Goal: Information Seeking & Learning: Learn about a topic

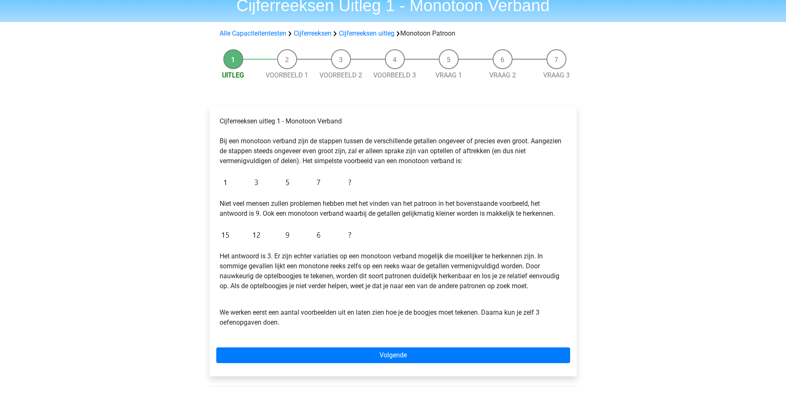
scroll to position [83, 0]
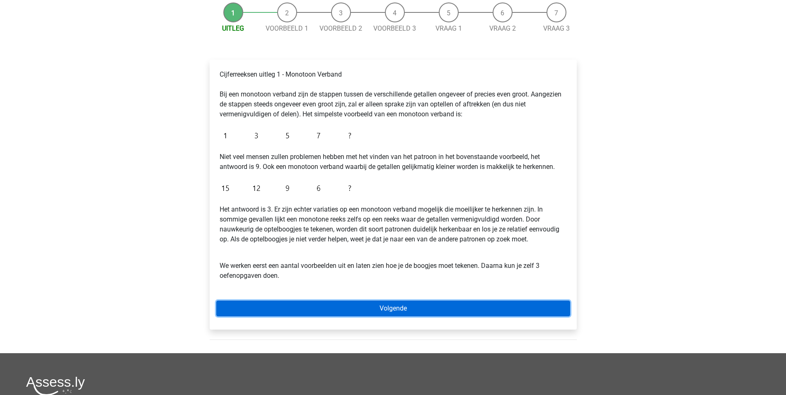
click at [417, 309] on link "Volgende" at bounding box center [393, 309] width 354 height 16
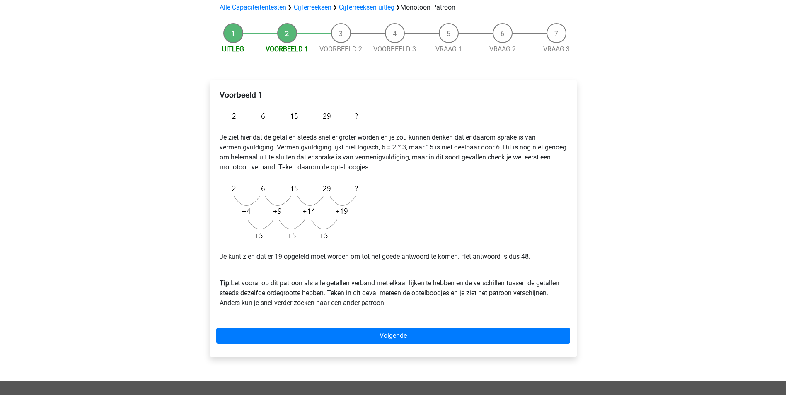
scroll to position [166, 0]
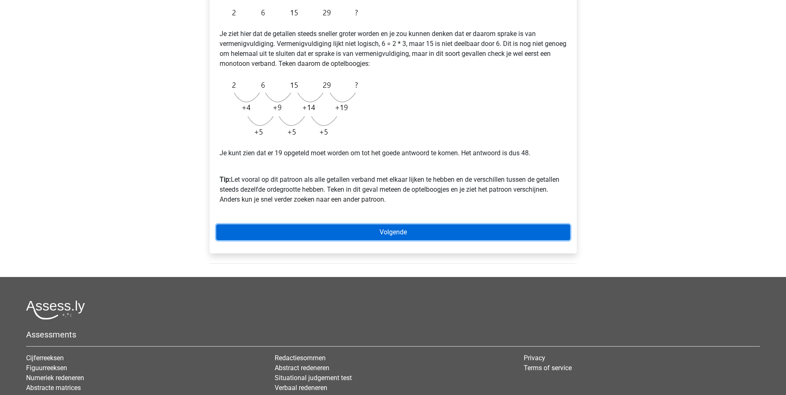
click at [416, 230] on link "Volgende" at bounding box center [393, 232] width 354 height 16
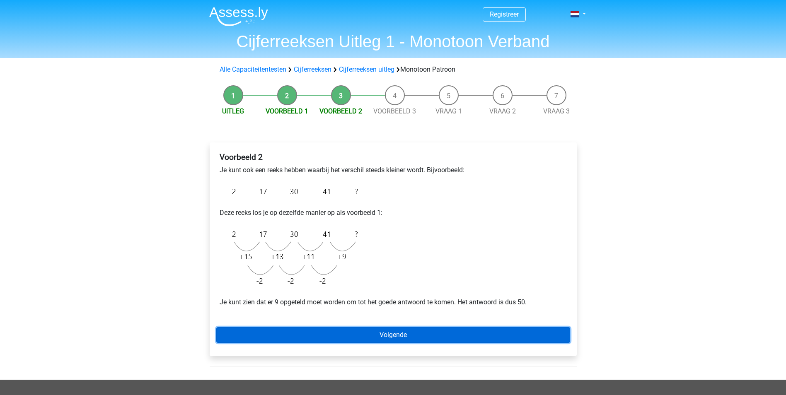
click at [432, 335] on link "Volgende" at bounding box center [393, 335] width 354 height 16
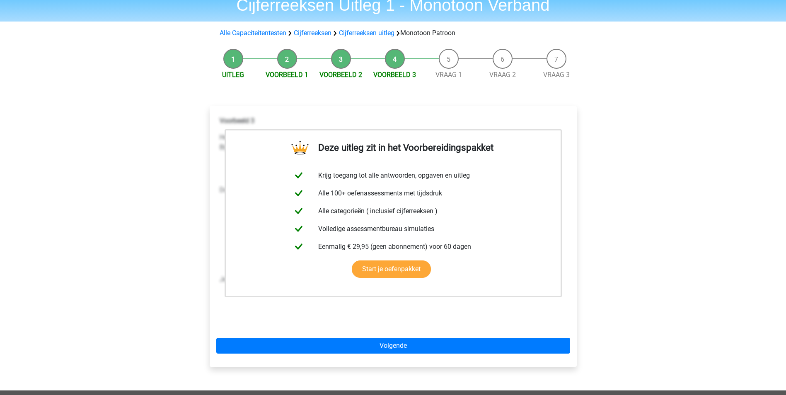
scroll to position [83, 0]
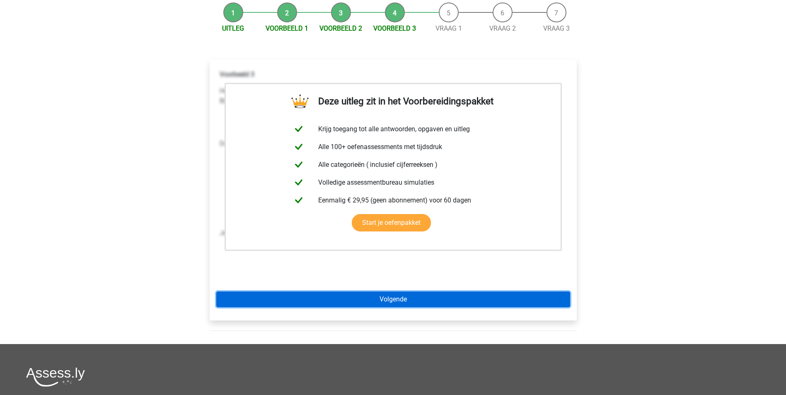
click at [437, 298] on link "Volgende" at bounding box center [393, 300] width 354 height 16
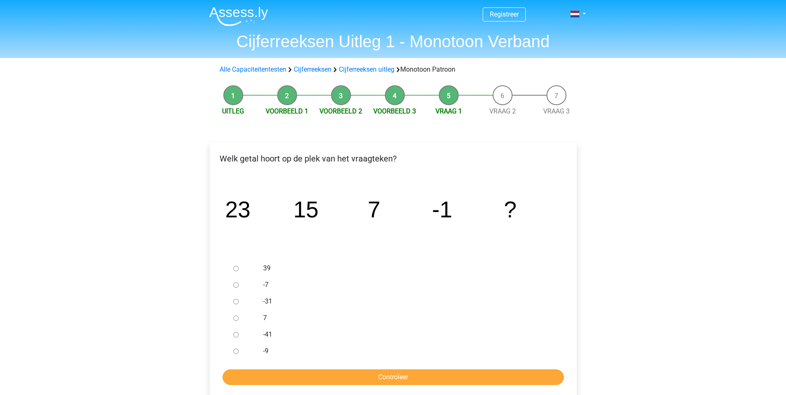
click at [237, 353] on input "-9" at bounding box center [235, 351] width 5 height 5
radio input "true"
click at [466, 376] on input "Controleer" at bounding box center [392, 377] width 341 height 16
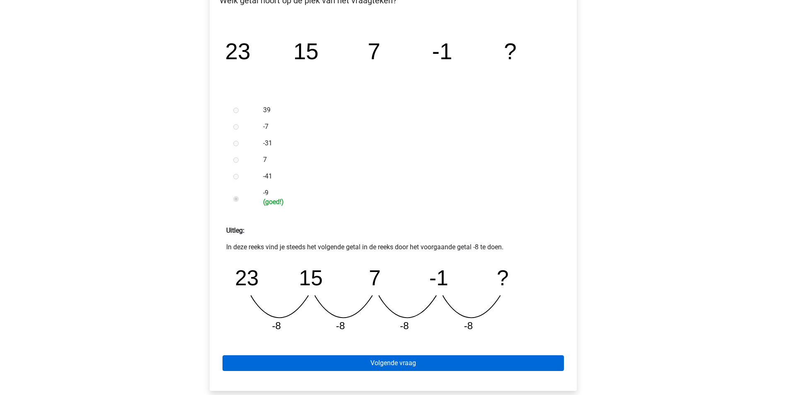
scroll to position [248, 0]
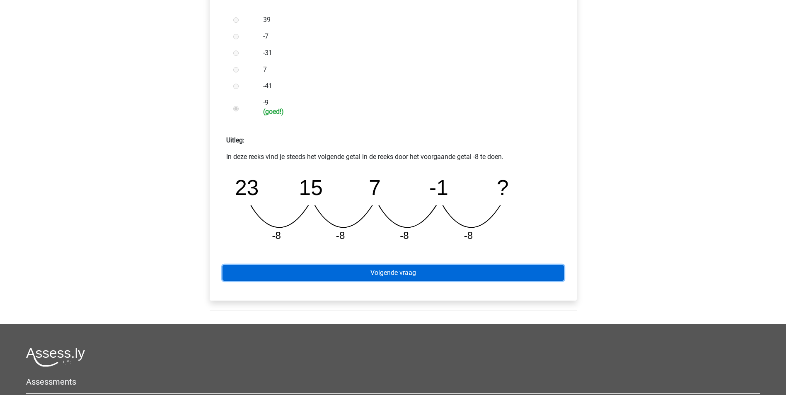
click at [402, 272] on link "Volgende vraag" at bounding box center [392, 273] width 341 height 16
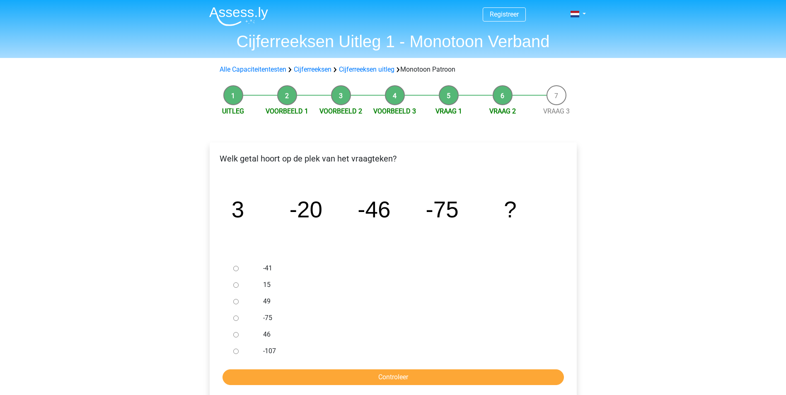
click at [237, 351] on input "-107" at bounding box center [235, 351] width 5 height 5
radio input "true"
click at [455, 380] on input "Controleer" at bounding box center [392, 377] width 341 height 16
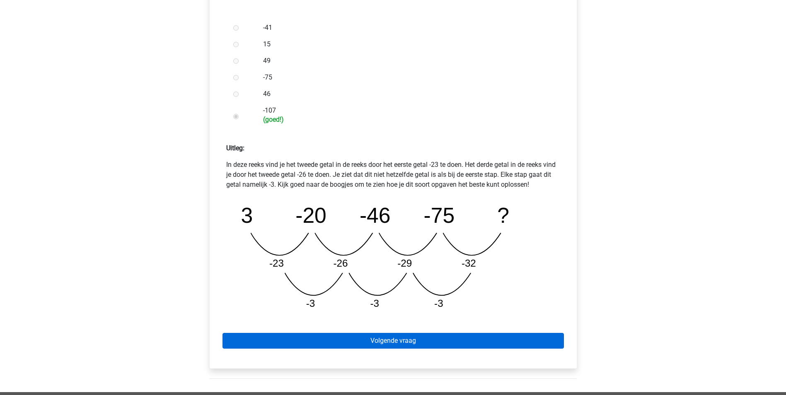
scroll to position [290, 0]
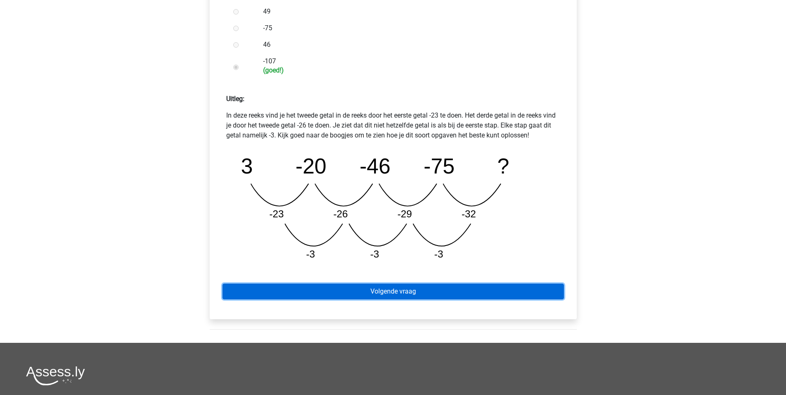
click at [412, 292] on link "Volgende vraag" at bounding box center [392, 292] width 341 height 16
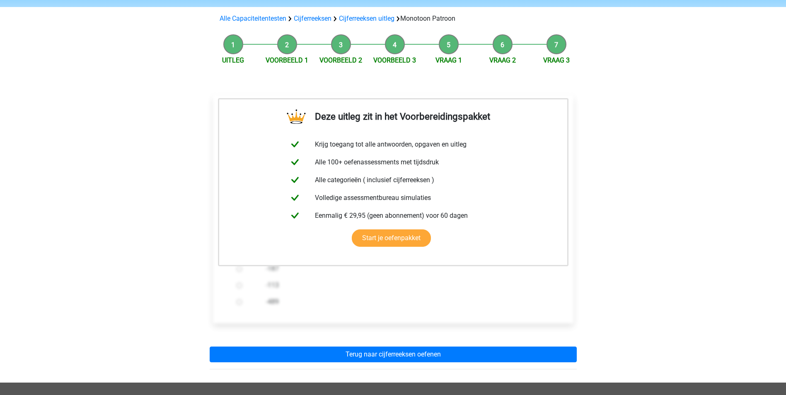
scroll to position [124, 0]
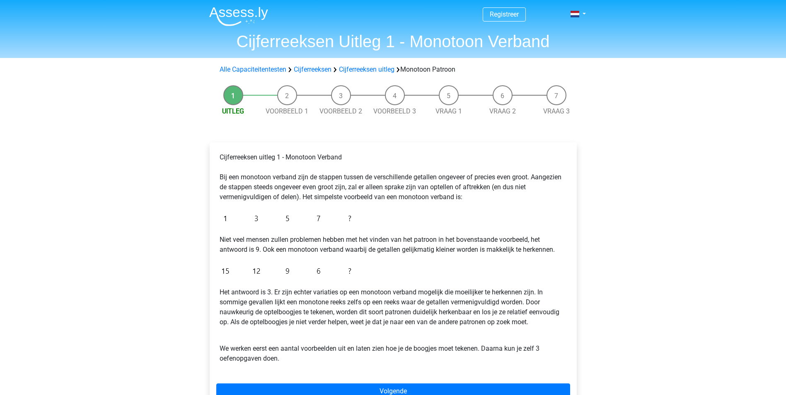
scroll to position [83, 0]
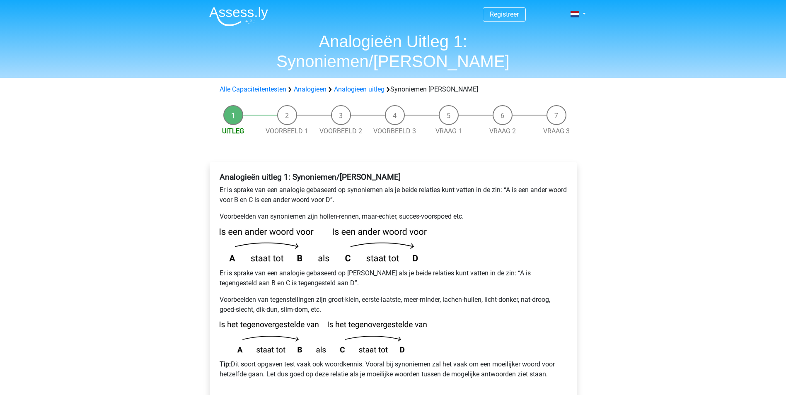
scroll to position [41, 0]
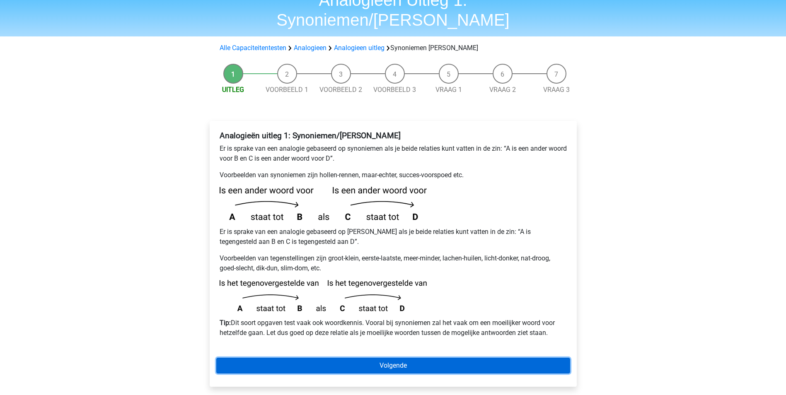
click at [416, 358] on link "Volgende" at bounding box center [393, 366] width 354 height 16
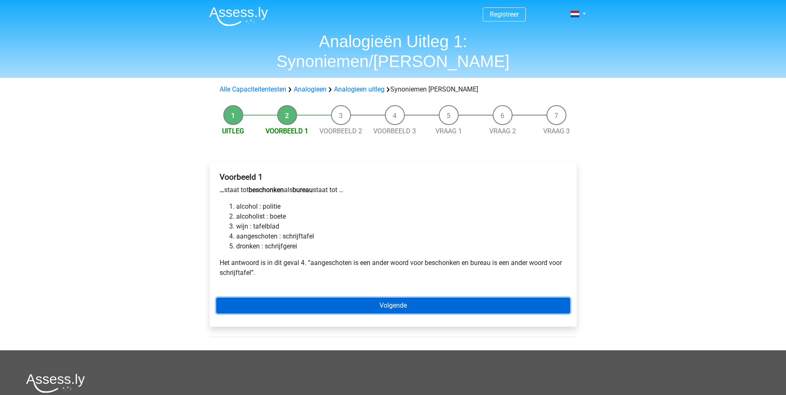
click at [373, 298] on link "Volgende" at bounding box center [393, 306] width 354 height 16
click at [384, 298] on link "Volgende" at bounding box center [393, 306] width 354 height 16
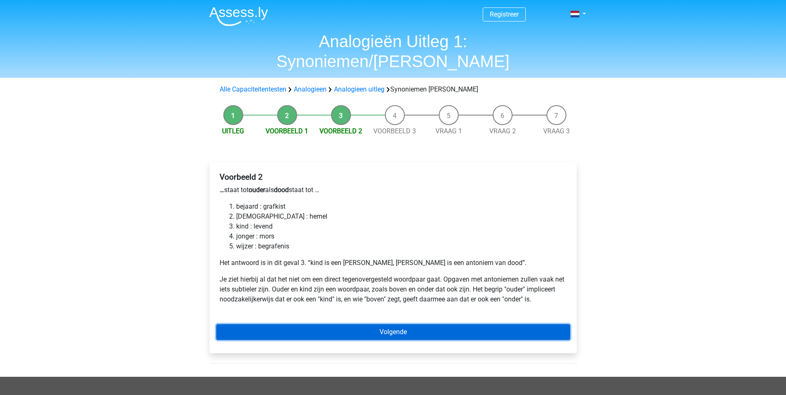
click at [402, 324] on link "Volgende" at bounding box center [393, 332] width 354 height 16
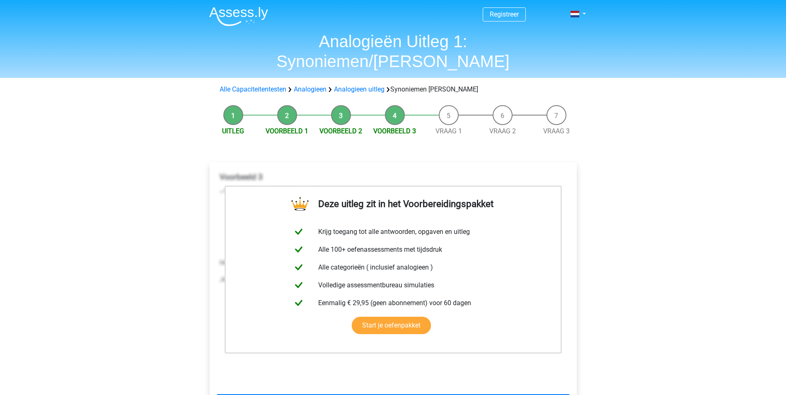
scroll to position [83, 0]
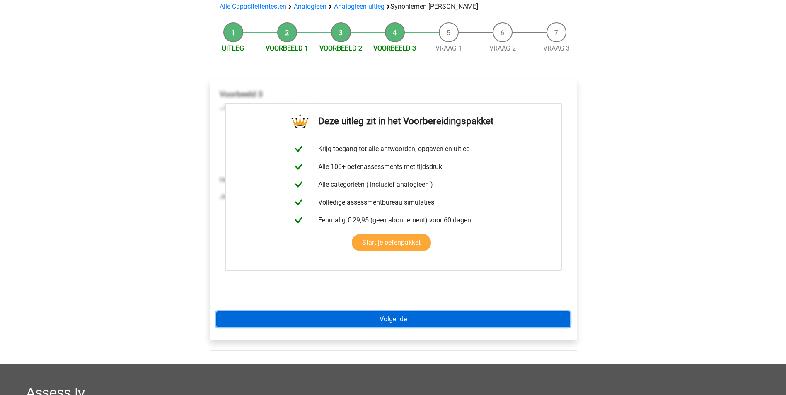
click at [418, 311] on link "Volgende" at bounding box center [393, 319] width 354 height 16
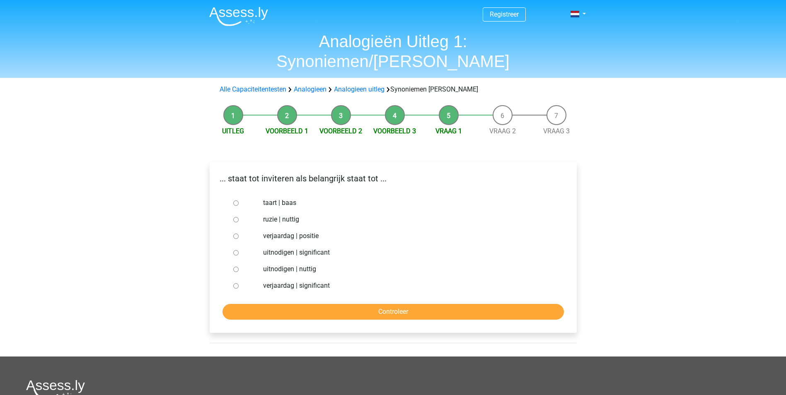
click at [236, 250] on input "uitnodigen | significant" at bounding box center [235, 252] width 5 height 5
radio input "true"
click at [393, 304] on input "Controleer" at bounding box center [392, 312] width 341 height 16
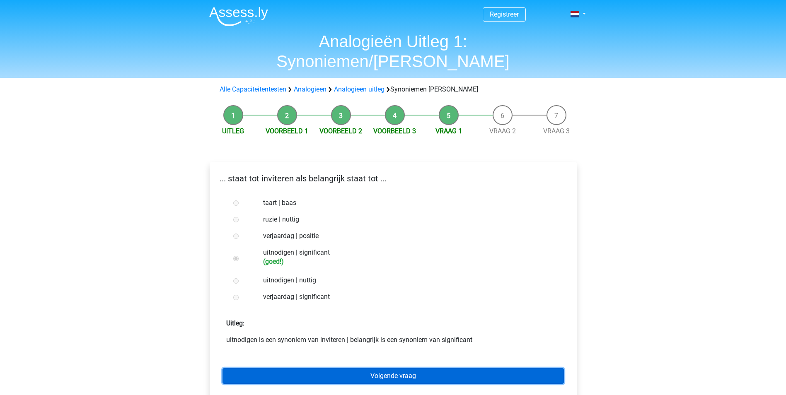
click at [396, 368] on link "Volgende vraag" at bounding box center [392, 376] width 341 height 16
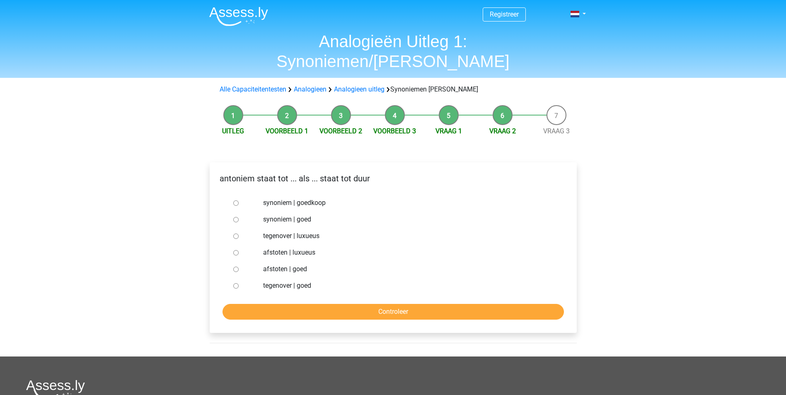
click at [236, 200] on input "synoniem | goedkoop" at bounding box center [235, 202] width 5 height 5
radio input "true"
click at [420, 304] on input "Controleer" at bounding box center [392, 312] width 341 height 16
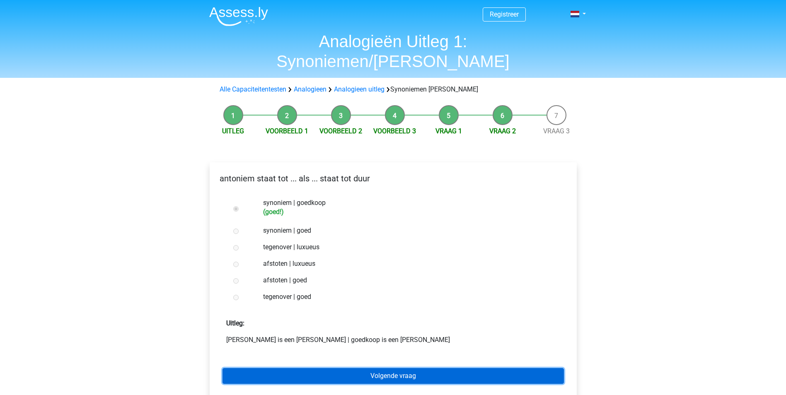
click at [413, 368] on link "Volgende vraag" at bounding box center [392, 376] width 341 height 16
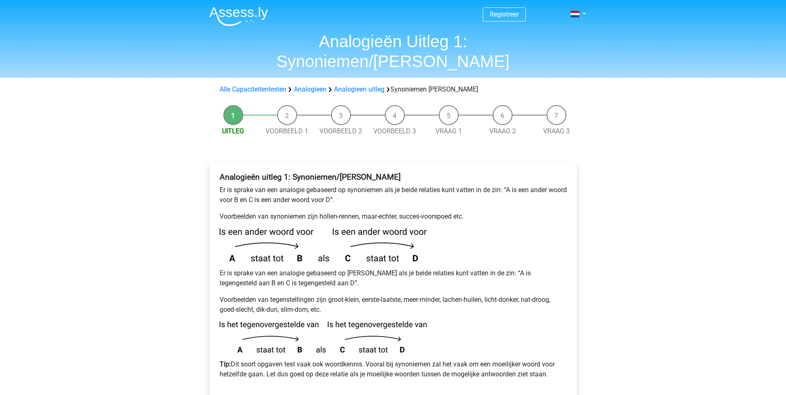
scroll to position [41, 0]
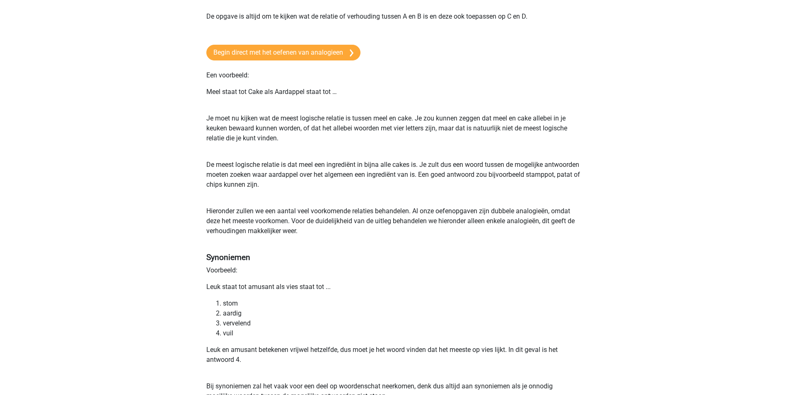
scroll to position [207, 0]
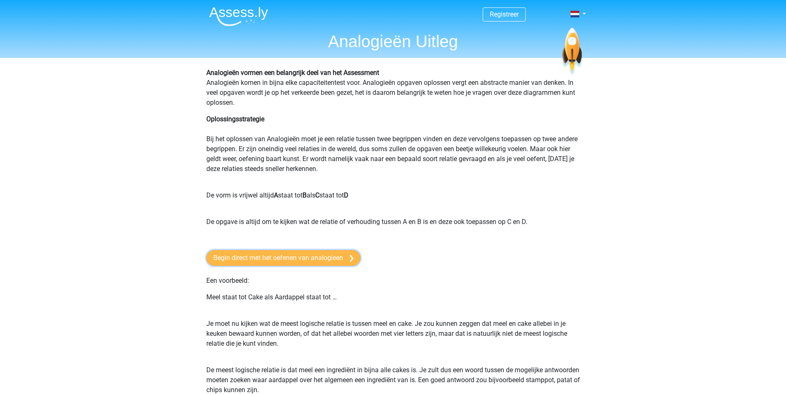
click at [312, 259] on link "Begin direct met het oefenen van analogieen" at bounding box center [283, 258] width 154 height 16
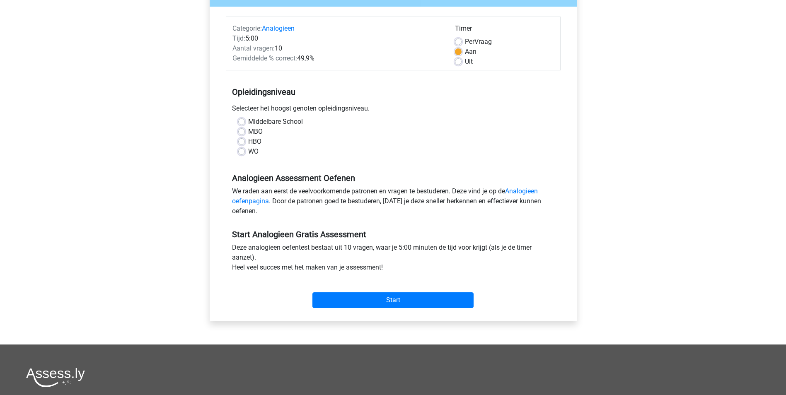
scroll to position [166, 0]
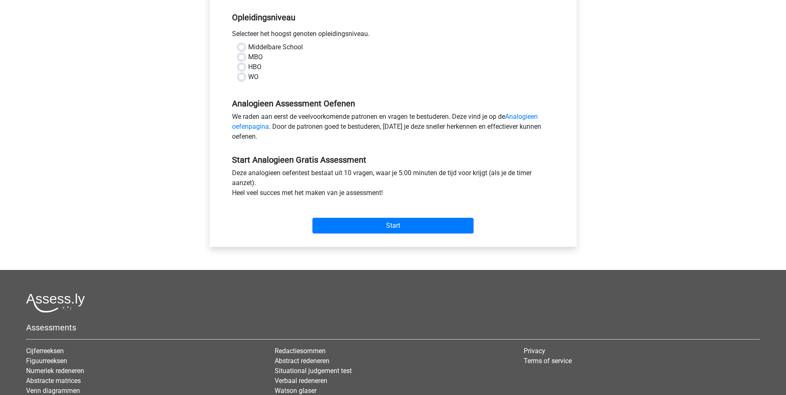
click at [244, 72] on div "WO" at bounding box center [393, 77] width 310 height 10
click at [248, 67] on label "HBO" at bounding box center [254, 67] width 13 height 10
click at [242, 67] on input "HBO" at bounding box center [241, 66] width 7 height 8
radio input "true"
click at [393, 222] on input "Start" at bounding box center [392, 226] width 161 height 16
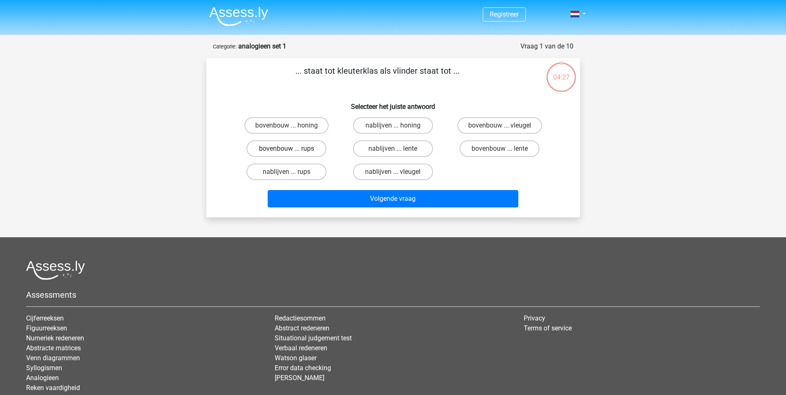
click at [315, 145] on label "bovenbouw ... rups" at bounding box center [286, 148] width 80 height 17
click at [292, 149] on input "bovenbouw ... rups" at bounding box center [288, 151] width 5 height 5
radio input "true"
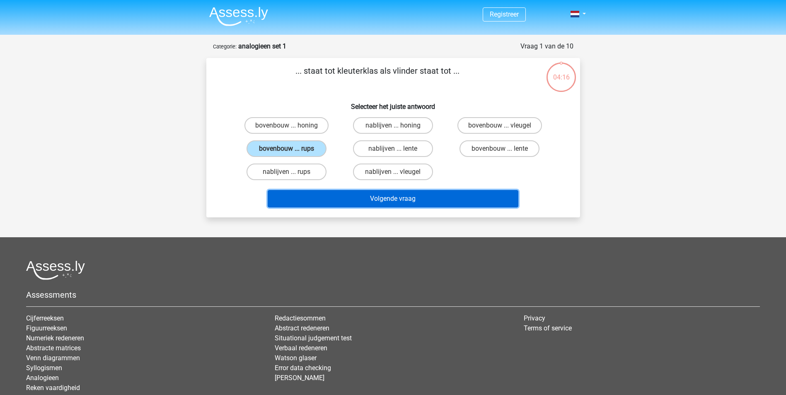
click at [398, 198] on button "Volgende vraag" at bounding box center [393, 198] width 251 height 17
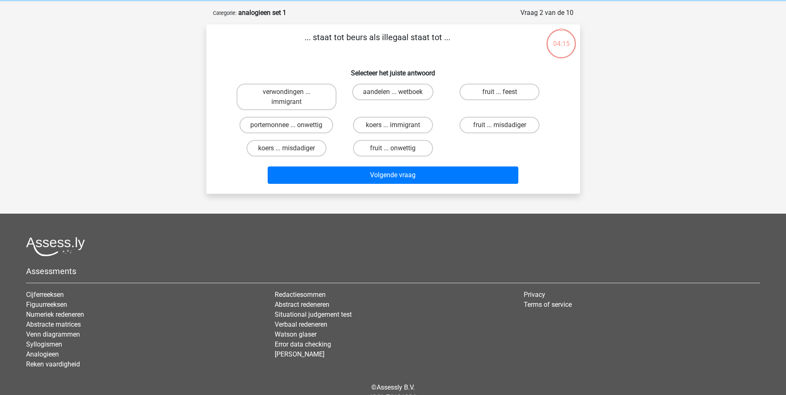
scroll to position [41, 0]
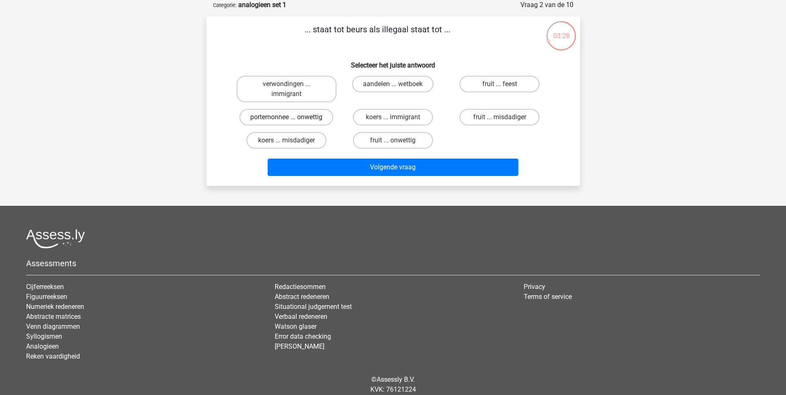
click at [301, 114] on label "portemonnee ... onwettig" at bounding box center [286, 117] width 94 height 17
click at [292, 117] on input "portemonnee ... onwettig" at bounding box center [288, 119] width 5 height 5
radio input "true"
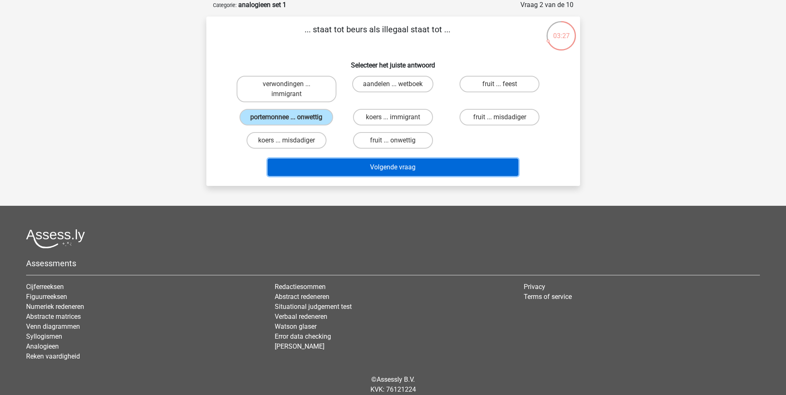
click at [427, 163] on button "Volgende vraag" at bounding box center [393, 167] width 251 height 17
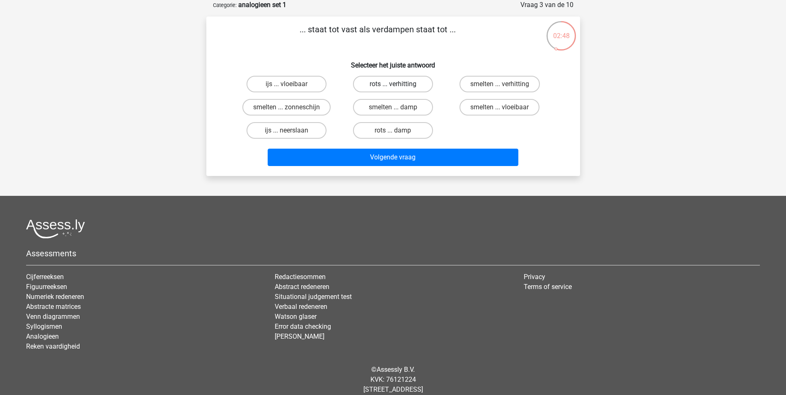
click at [410, 82] on label "rots ... verhitting" at bounding box center [393, 84] width 80 height 17
click at [398, 84] on input "rots ... verhitting" at bounding box center [395, 86] width 5 height 5
radio input "true"
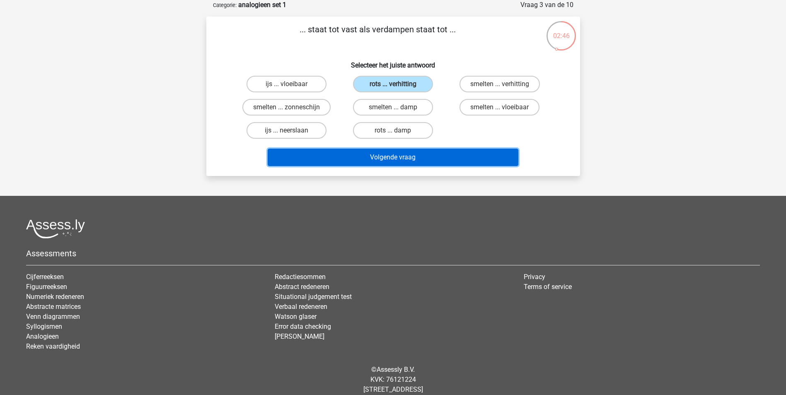
click at [408, 153] on button "Volgende vraag" at bounding box center [393, 157] width 251 height 17
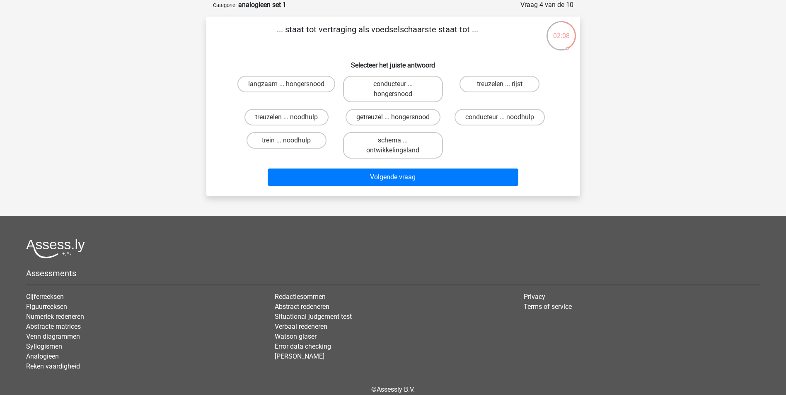
click at [385, 114] on label "getreuzel ... hongersnood" at bounding box center [392, 117] width 95 height 17
click at [393, 117] on input "getreuzel ... hongersnood" at bounding box center [395, 119] width 5 height 5
radio input "true"
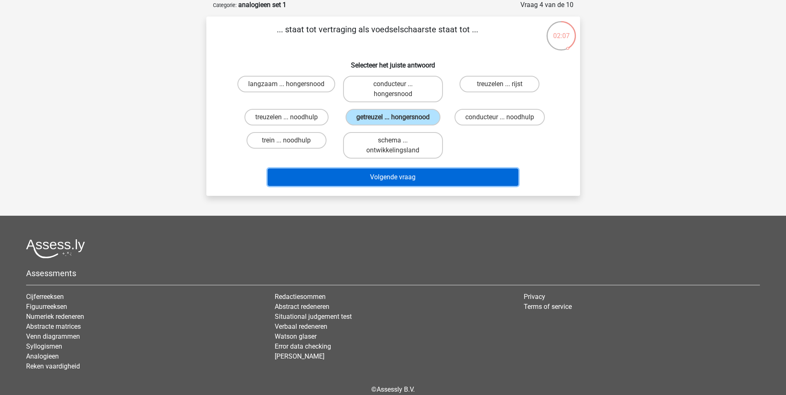
click at [393, 175] on button "Volgende vraag" at bounding box center [393, 177] width 251 height 17
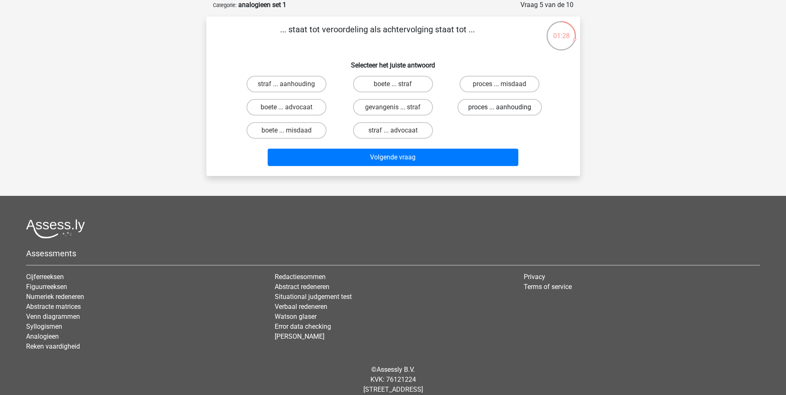
click at [484, 106] on label "proces ... aanhouding" at bounding box center [499, 107] width 84 height 17
click at [499, 107] on input "proces ... aanhouding" at bounding box center [501, 109] width 5 height 5
radio input "true"
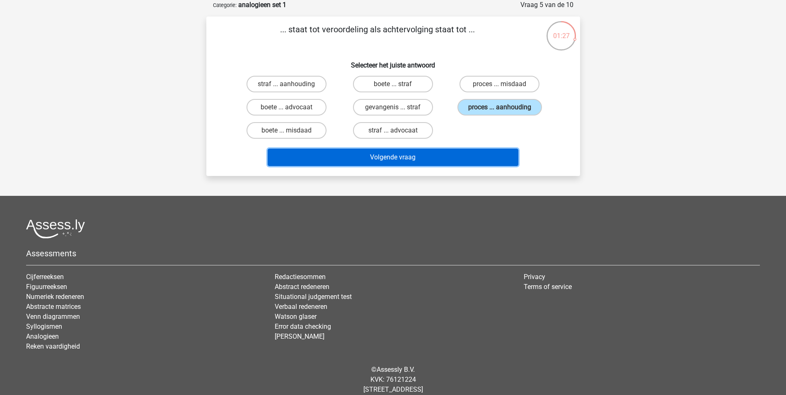
click at [411, 157] on button "Volgende vraag" at bounding box center [393, 157] width 251 height 17
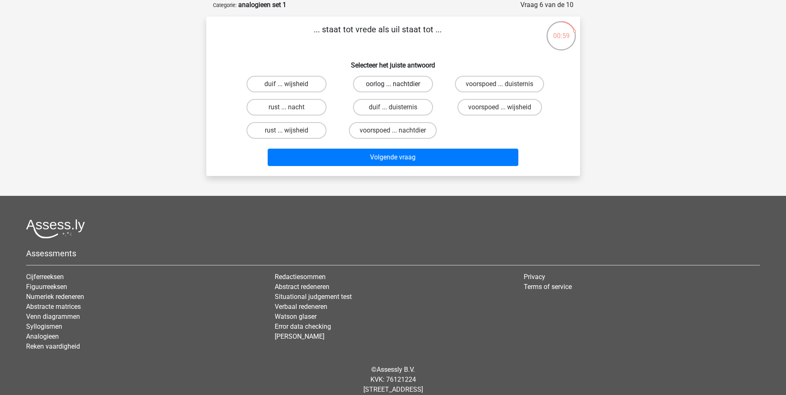
click at [394, 82] on label "oorlog ... nachtdier" at bounding box center [393, 84] width 80 height 17
click at [394, 84] on input "oorlog ... nachtdier" at bounding box center [395, 86] width 5 height 5
radio input "true"
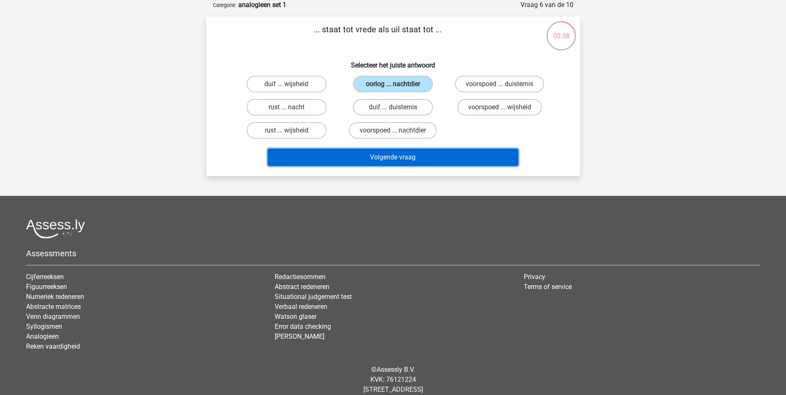
click at [407, 158] on button "Volgende vraag" at bounding box center [393, 157] width 251 height 17
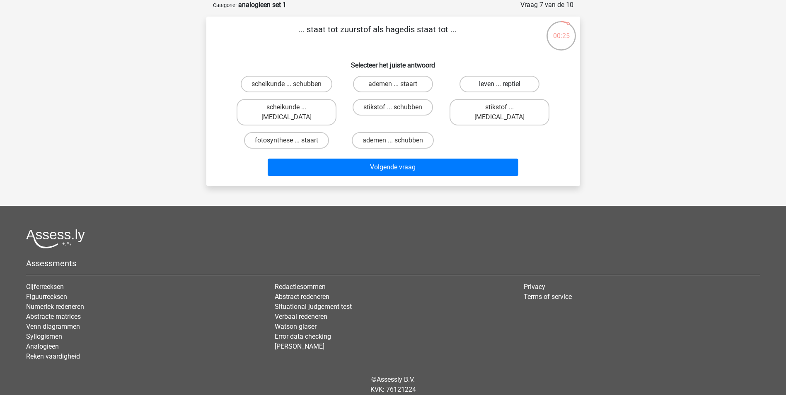
click at [505, 86] on label "leven ... reptiel" at bounding box center [499, 84] width 80 height 17
click at [505, 86] on input "leven ... reptiel" at bounding box center [501, 86] width 5 height 5
radio input "true"
click at [505, 86] on label "leven ... reptiel" at bounding box center [499, 84] width 80 height 17
click at [505, 86] on input "leven ... reptiel" at bounding box center [501, 86] width 5 height 5
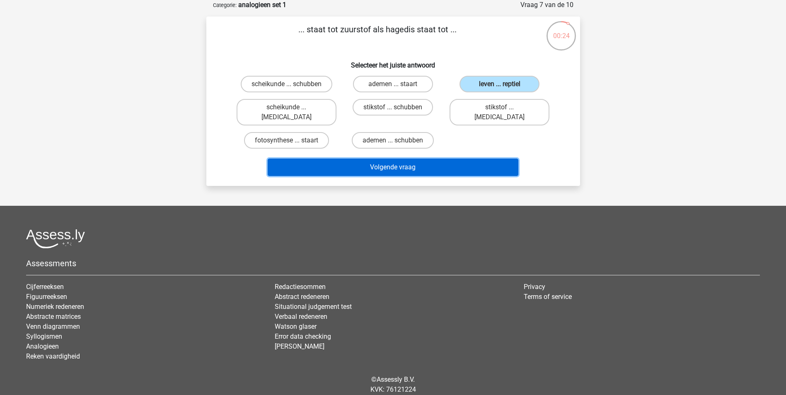
click at [402, 159] on button "Volgende vraag" at bounding box center [393, 167] width 251 height 17
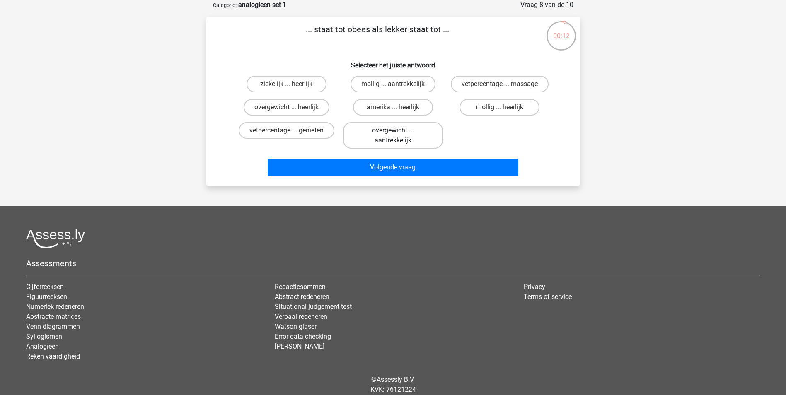
click at [378, 123] on label "overgewicht ... aantrekkelijk" at bounding box center [393, 135] width 100 height 27
click at [393, 130] on input "overgewicht ... aantrekkelijk" at bounding box center [395, 132] width 5 height 5
radio input "true"
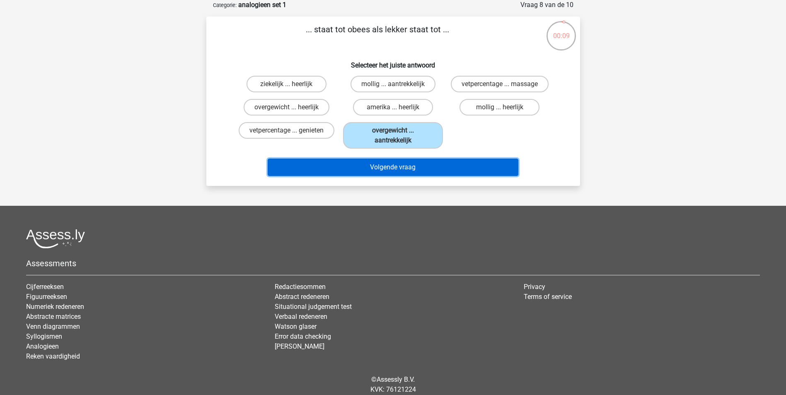
click at [417, 168] on button "Volgende vraag" at bounding box center [393, 167] width 251 height 17
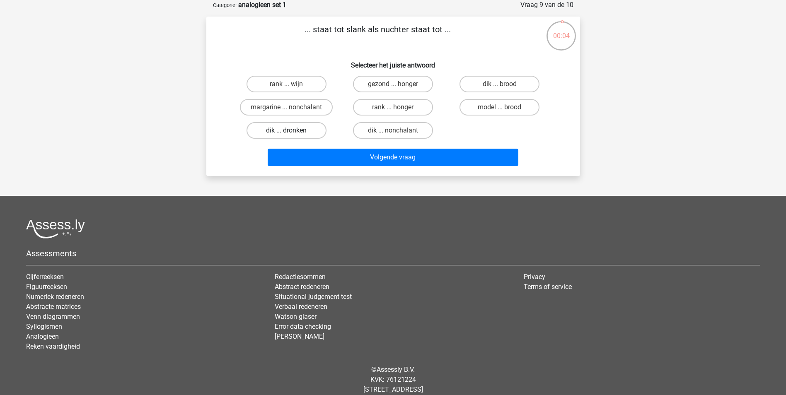
click at [302, 130] on label "dik ... dronken" at bounding box center [286, 130] width 80 height 17
click at [292, 130] on input "dik ... dronken" at bounding box center [288, 132] width 5 height 5
radio input "true"
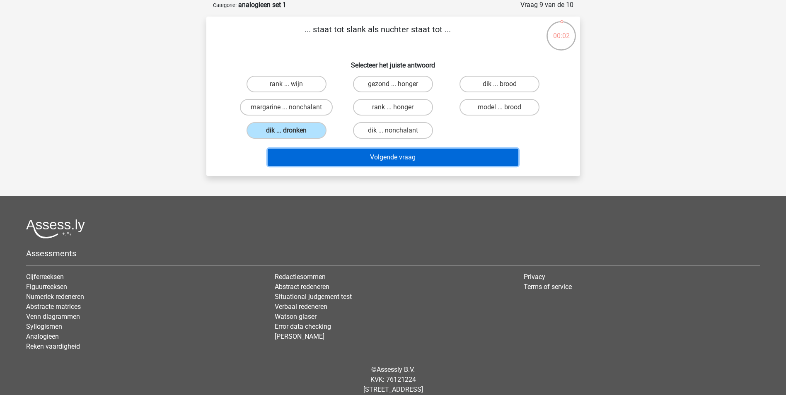
drag, startPoint x: 400, startPoint y: 157, endPoint x: 375, endPoint y: 155, distance: 25.3
click at [372, 157] on button "Volgende vraag" at bounding box center [393, 157] width 251 height 17
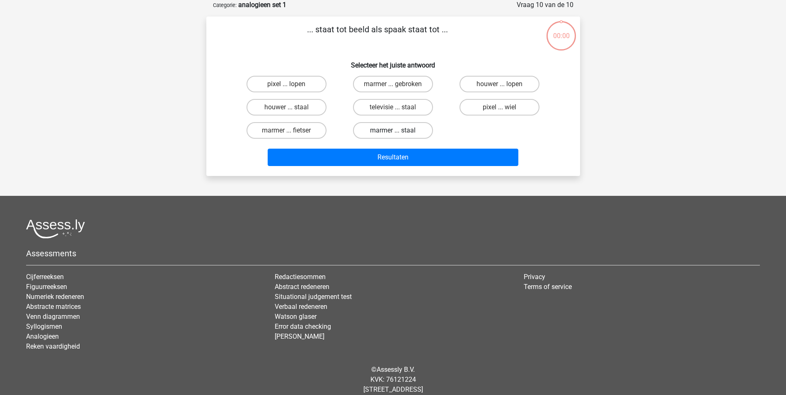
scroll to position [41, 0]
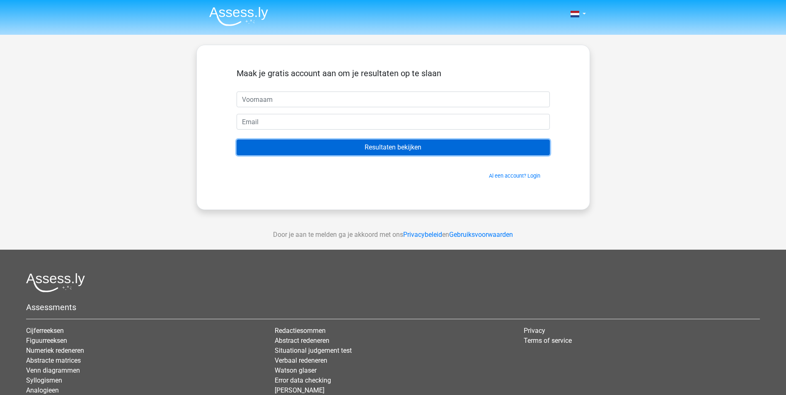
click at [403, 147] on input "Resultaten bekijken" at bounding box center [392, 148] width 313 height 16
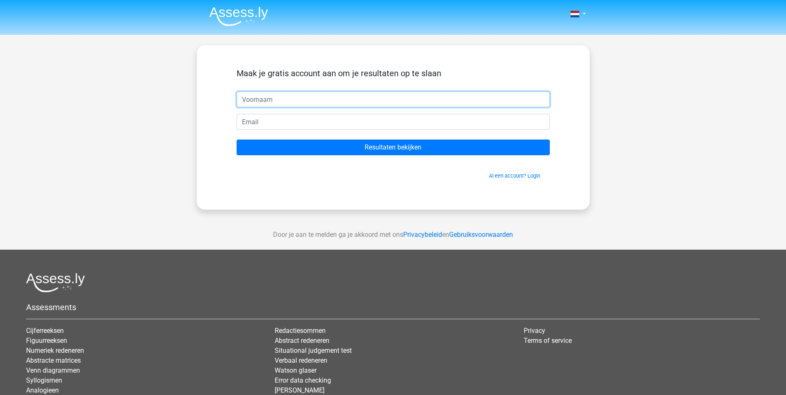
click at [287, 101] on input "text" at bounding box center [392, 100] width 313 height 16
type input "[PERSON_NAME]"
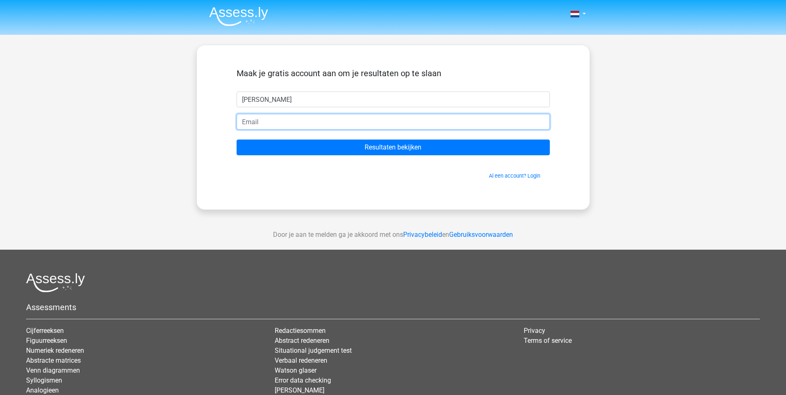
click at [280, 114] on input "email" at bounding box center [392, 122] width 313 height 16
type input "[EMAIL_ADDRESS][DOMAIN_NAME]"
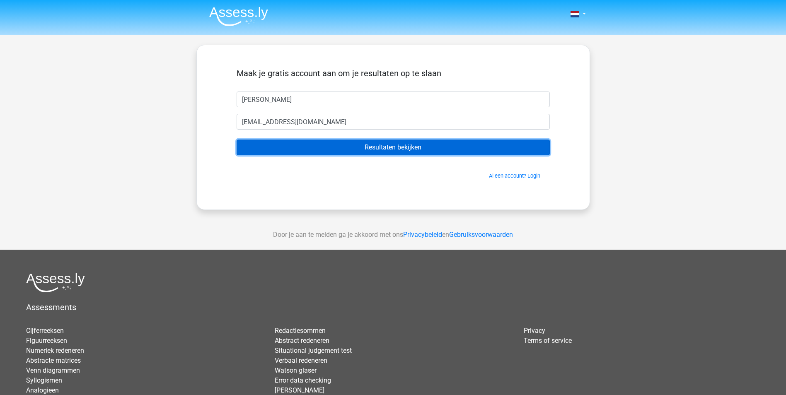
click at [359, 148] on input "Resultaten bekijken" at bounding box center [392, 148] width 313 height 16
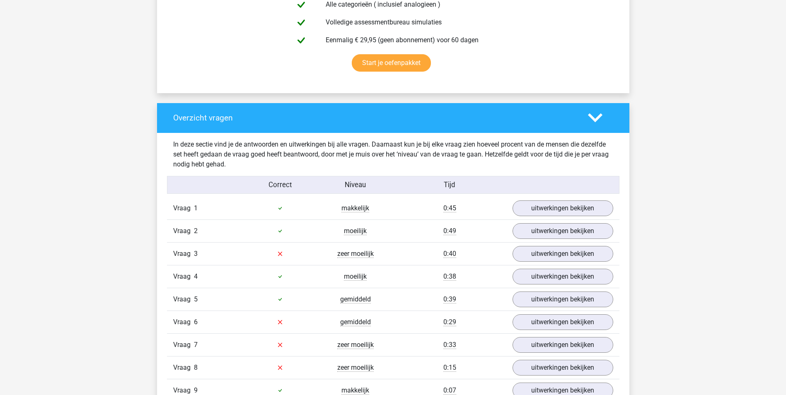
scroll to position [580, 0]
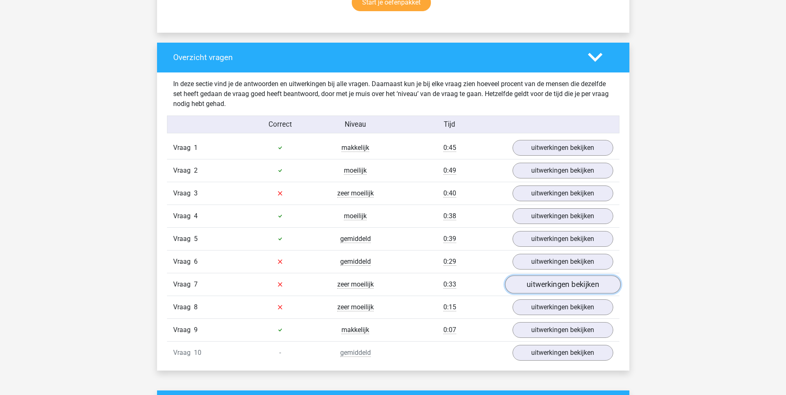
click at [546, 286] on link "uitwerkingen bekijken" at bounding box center [562, 284] width 116 height 18
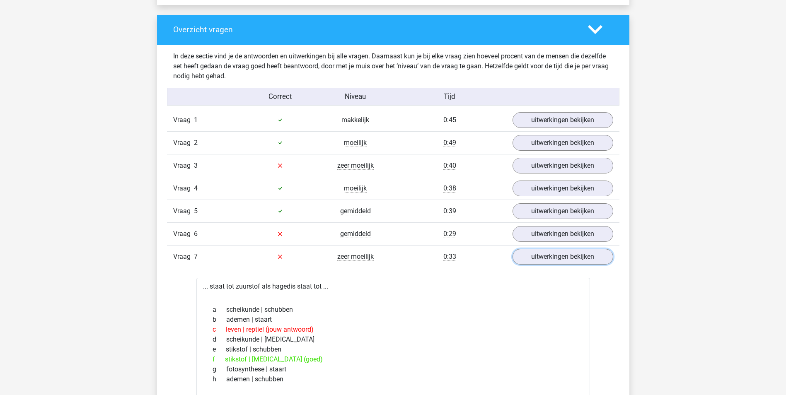
scroll to position [621, 0]
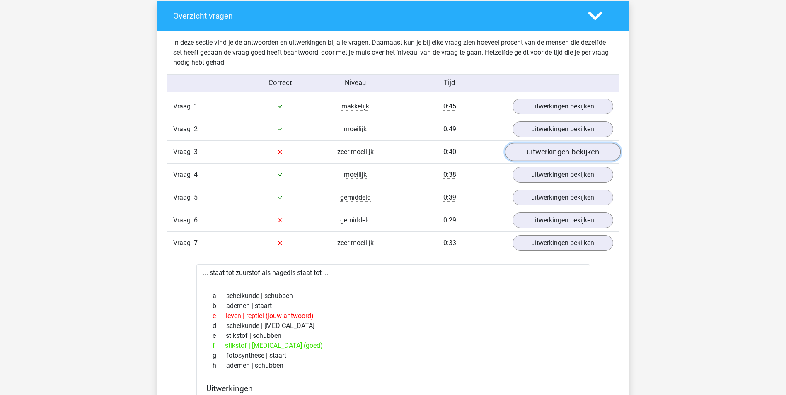
click at [547, 152] on link "uitwerkingen bekijken" at bounding box center [562, 152] width 116 height 18
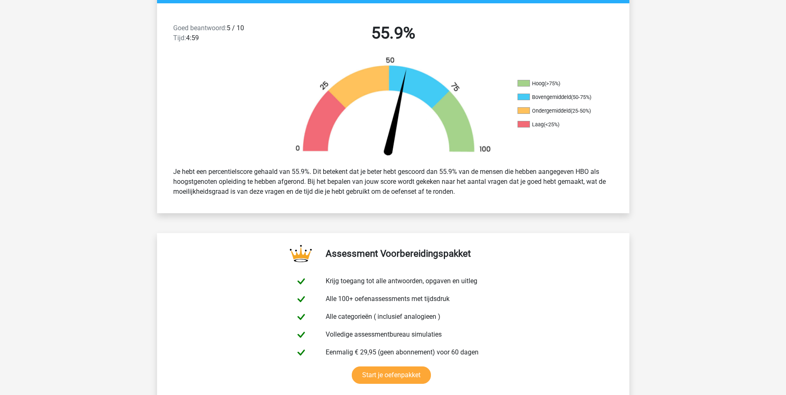
scroll to position [166, 0]
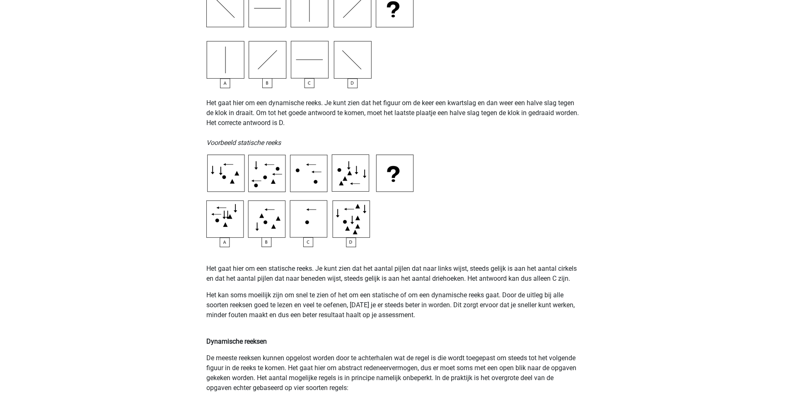
scroll to position [373, 0]
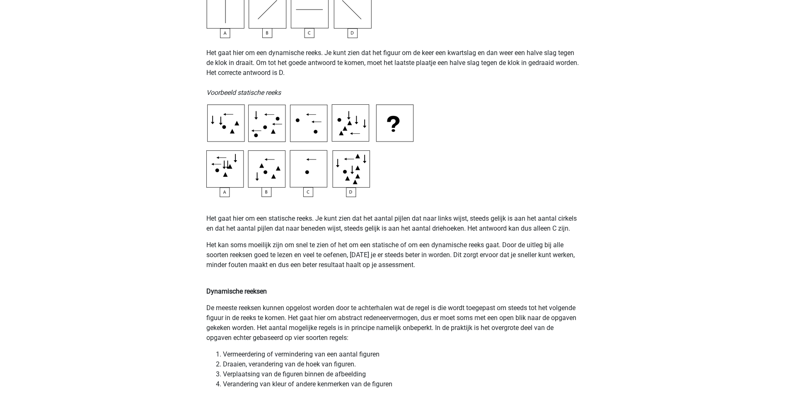
drag, startPoint x: 241, startPoint y: 125, endPoint x: 488, endPoint y: 133, distance: 246.9
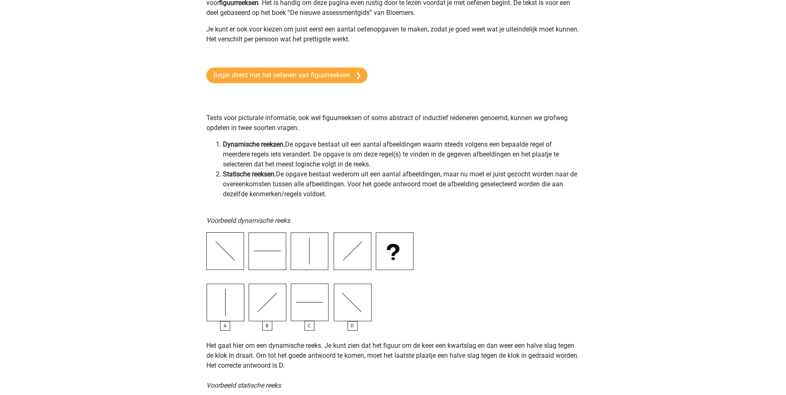
scroll to position [0, 0]
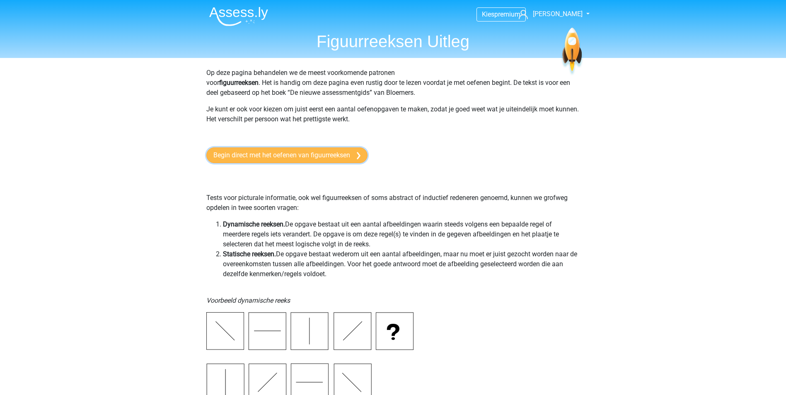
click at [310, 152] on link "Begin direct met het oefenen van figuurreeksen" at bounding box center [286, 155] width 161 height 16
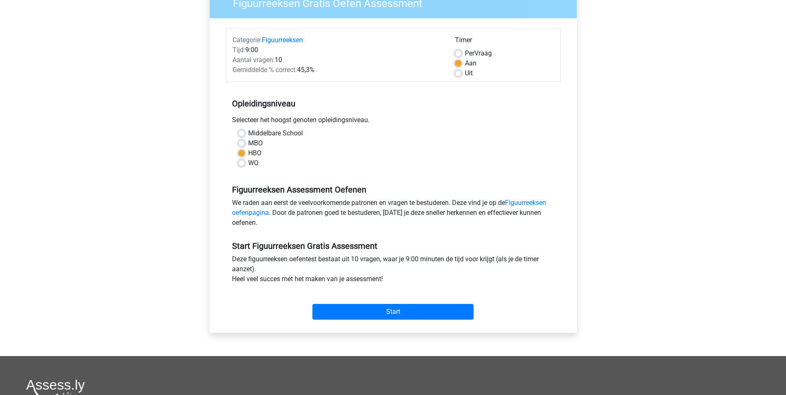
scroll to position [83, 0]
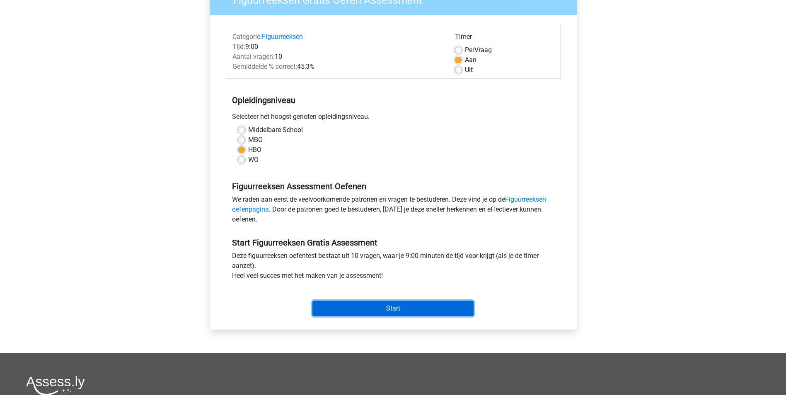
click at [403, 307] on input "Start" at bounding box center [392, 309] width 161 height 16
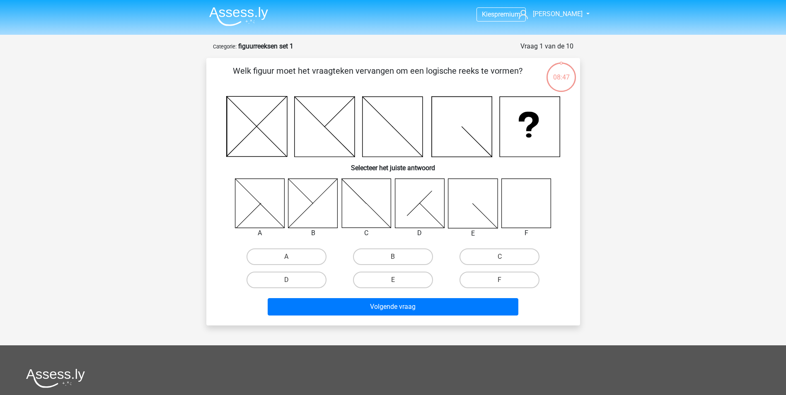
click at [521, 205] on icon at bounding box center [525, 202] width 49 height 49
click at [500, 277] on label "F" at bounding box center [499, 280] width 80 height 17
click at [500, 280] on input "F" at bounding box center [501, 282] width 5 height 5
radio input "true"
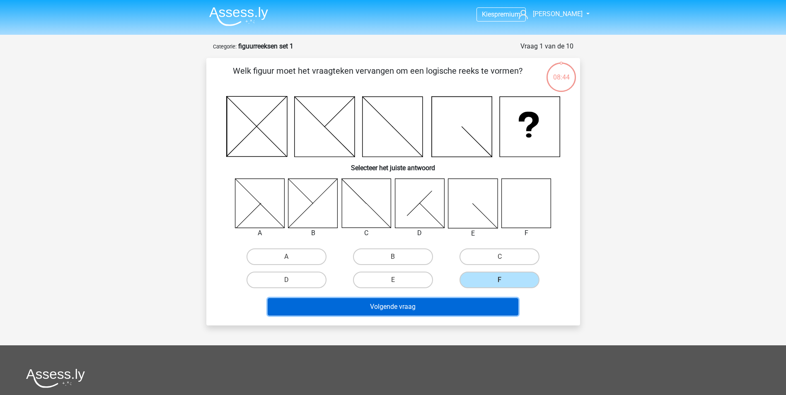
click at [446, 307] on button "Volgende vraag" at bounding box center [393, 306] width 251 height 17
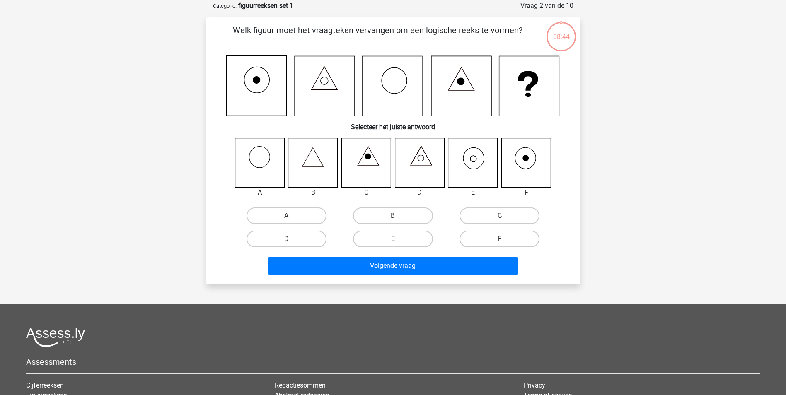
scroll to position [41, 0]
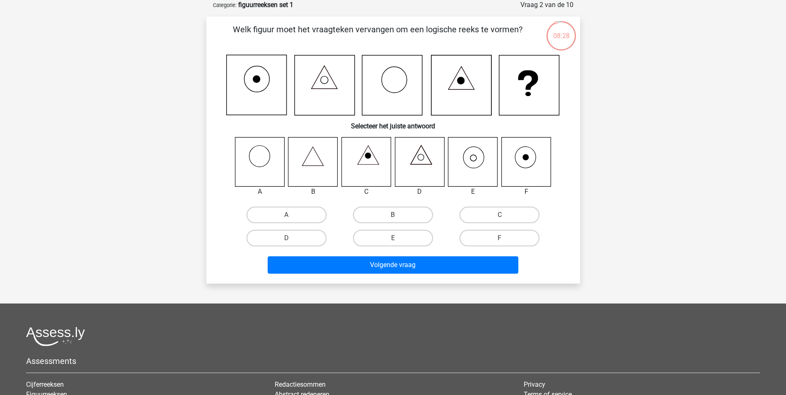
click at [326, 164] on icon at bounding box center [312, 161] width 49 height 49
click at [389, 216] on label "B" at bounding box center [393, 215] width 80 height 17
click at [393, 216] on input "B" at bounding box center [395, 217] width 5 height 5
radio input "true"
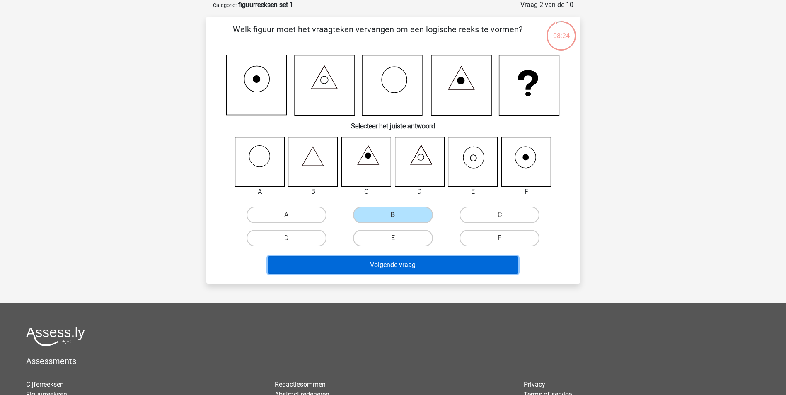
click at [410, 266] on button "Volgende vraag" at bounding box center [393, 264] width 251 height 17
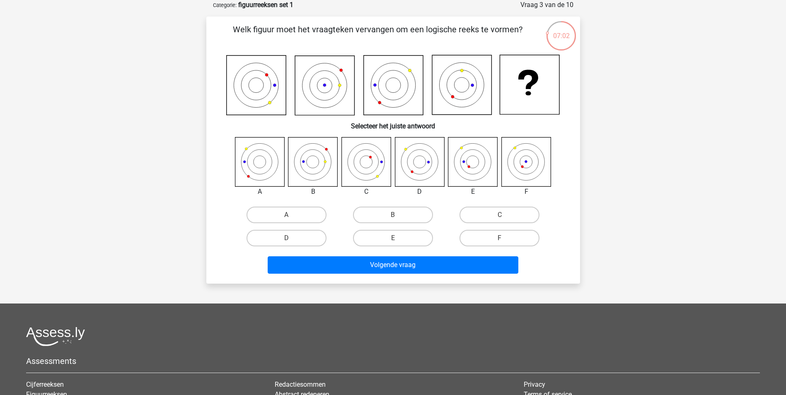
click at [420, 157] on icon at bounding box center [419, 161] width 49 height 49
click at [310, 233] on label "D" at bounding box center [286, 238] width 80 height 17
click at [292, 238] on input "D" at bounding box center [288, 240] width 5 height 5
radio input "true"
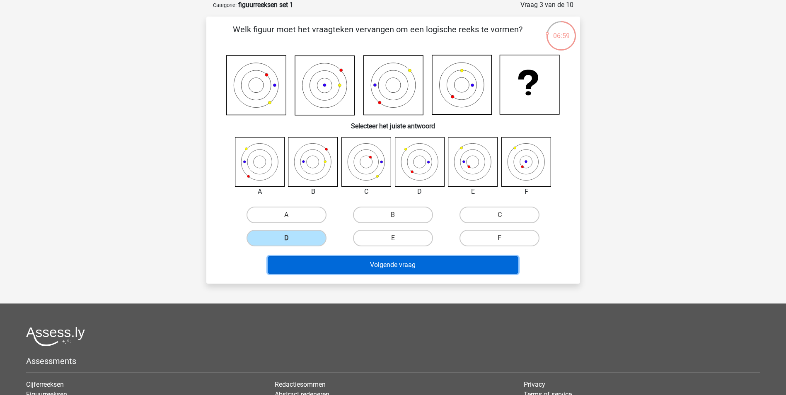
click at [416, 264] on button "Volgende vraag" at bounding box center [393, 264] width 251 height 17
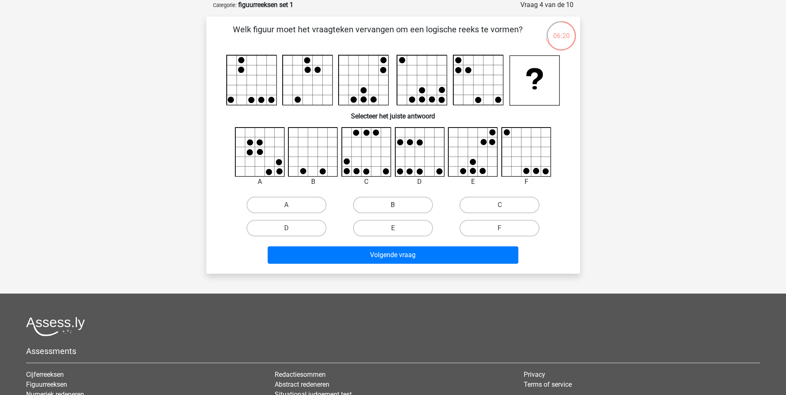
click at [402, 207] on label "B" at bounding box center [393, 205] width 80 height 17
click at [398, 207] on input "B" at bounding box center [395, 207] width 5 height 5
radio input "true"
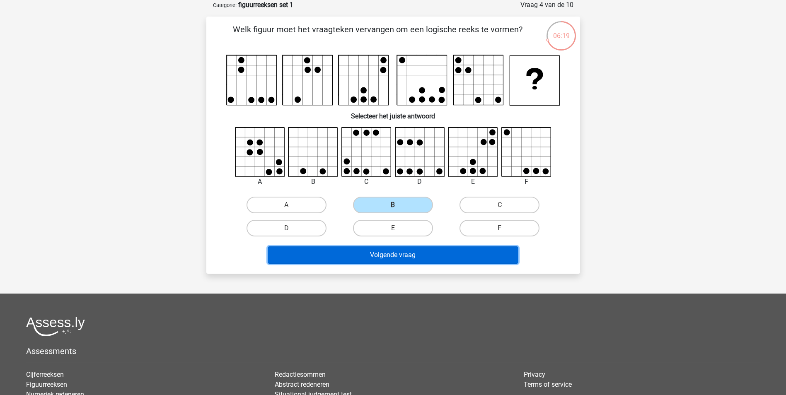
click at [406, 257] on button "Volgende vraag" at bounding box center [393, 254] width 251 height 17
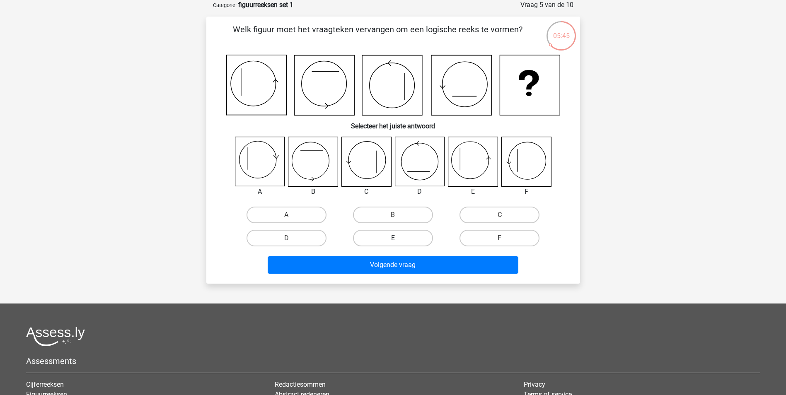
click at [403, 236] on label "E" at bounding box center [393, 238] width 80 height 17
click at [398, 238] on input "E" at bounding box center [395, 240] width 5 height 5
radio input "true"
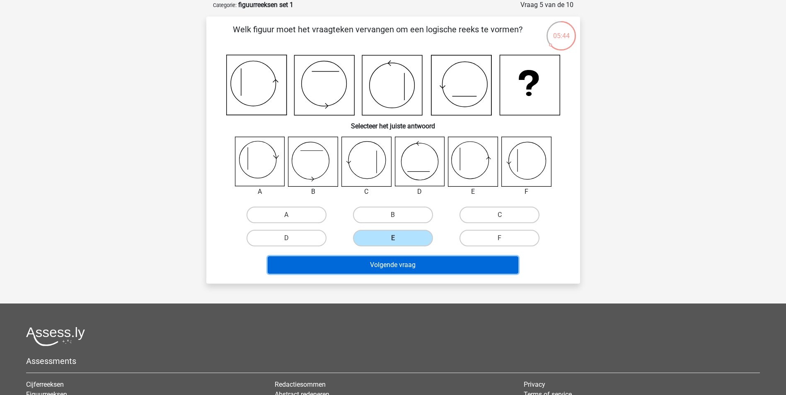
click at [408, 266] on button "Volgende vraag" at bounding box center [393, 264] width 251 height 17
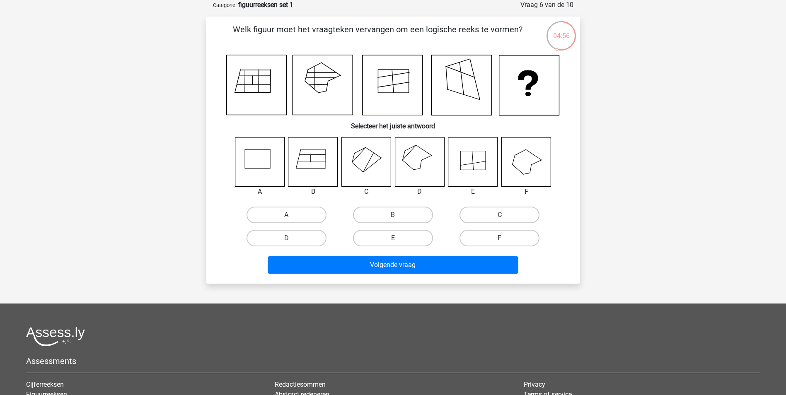
click at [526, 161] on icon at bounding box center [525, 161] width 49 height 49
click at [515, 238] on label "F" at bounding box center [499, 238] width 80 height 17
click at [505, 238] on input "F" at bounding box center [501, 240] width 5 height 5
radio input "true"
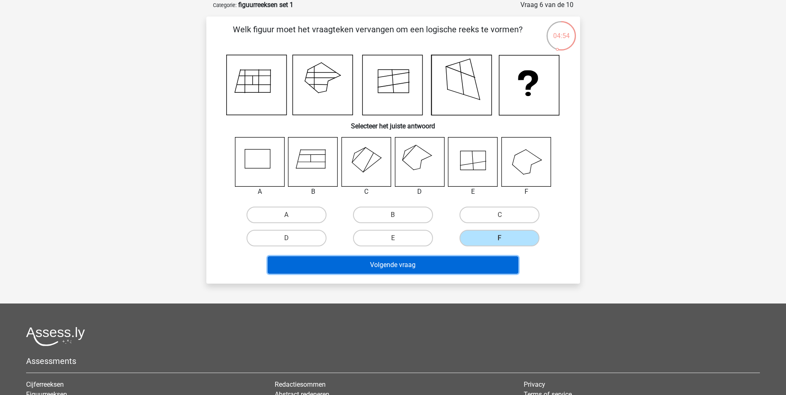
click at [445, 268] on button "Volgende vraag" at bounding box center [393, 264] width 251 height 17
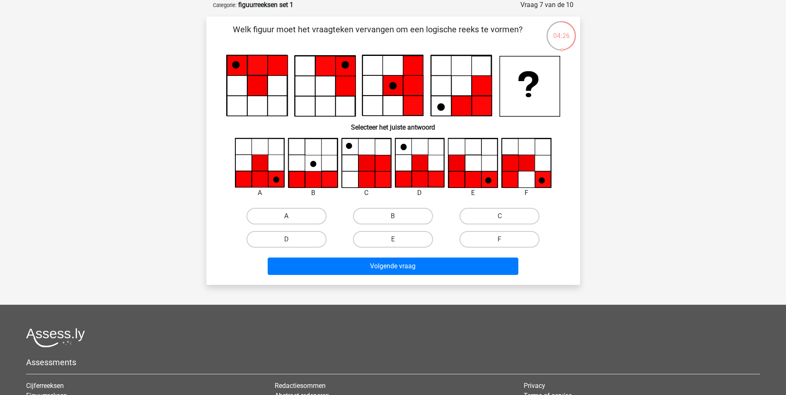
click at [300, 212] on label "A" at bounding box center [286, 216] width 80 height 17
click at [292, 216] on input "A" at bounding box center [288, 218] width 5 height 5
radio input "true"
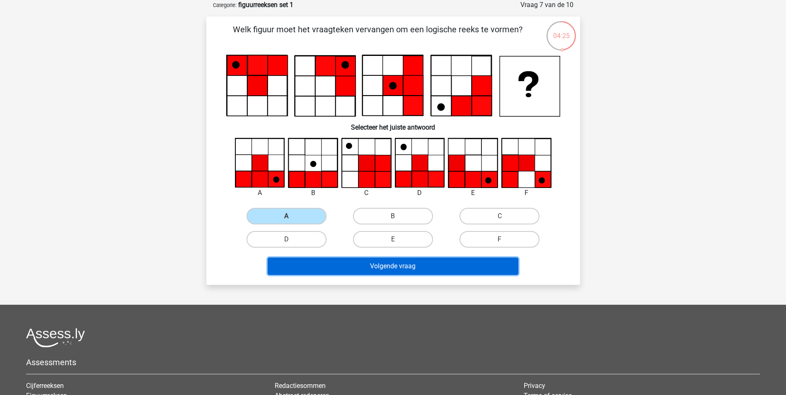
click at [424, 267] on button "Volgende vraag" at bounding box center [393, 266] width 251 height 17
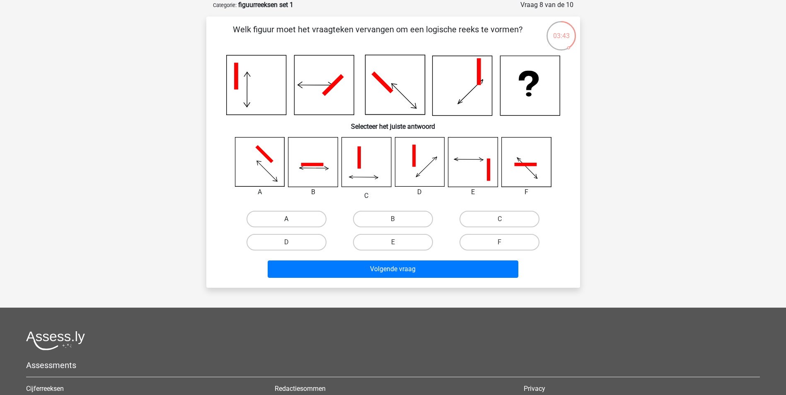
click at [292, 220] on label "A" at bounding box center [286, 219] width 80 height 17
click at [292, 220] on input "A" at bounding box center [288, 221] width 5 height 5
radio input "true"
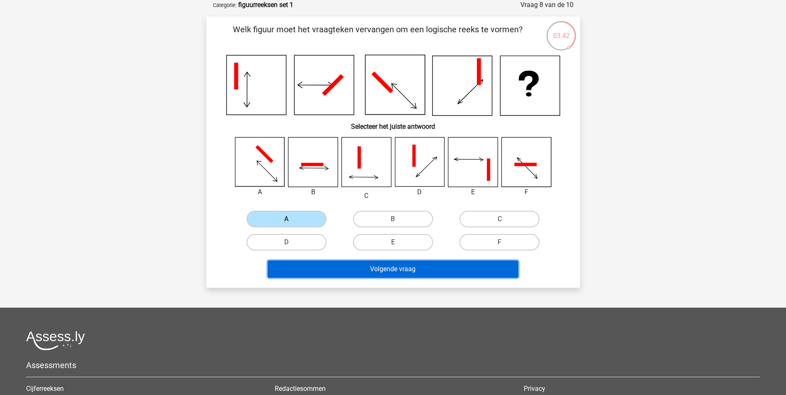
click at [450, 270] on button "Volgende vraag" at bounding box center [393, 268] width 251 height 17
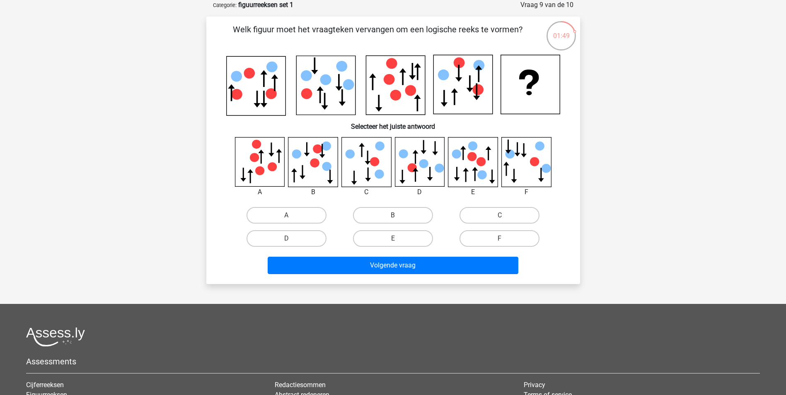
click at [465, 156] on icon at bounding box center [472, 161] width 49 height 49
click at [396, 240] on input "E" at bounding box center [395, 241] width 5 height 5
radio input "true"
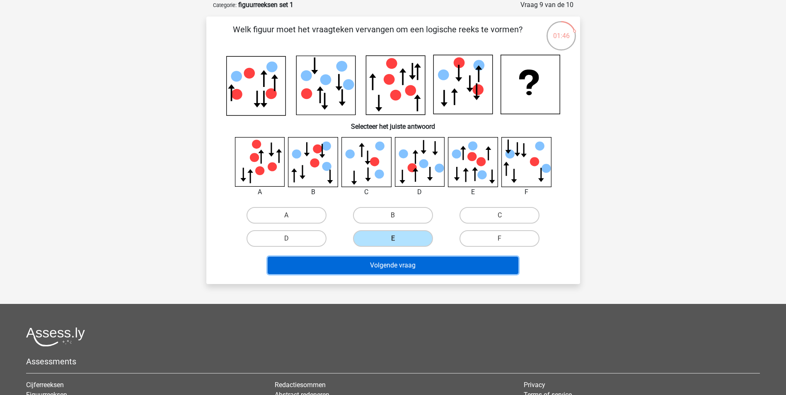
click at [411, 263] on button "Volgende vraag" at bounding box center [393, 265] width 251 height 17
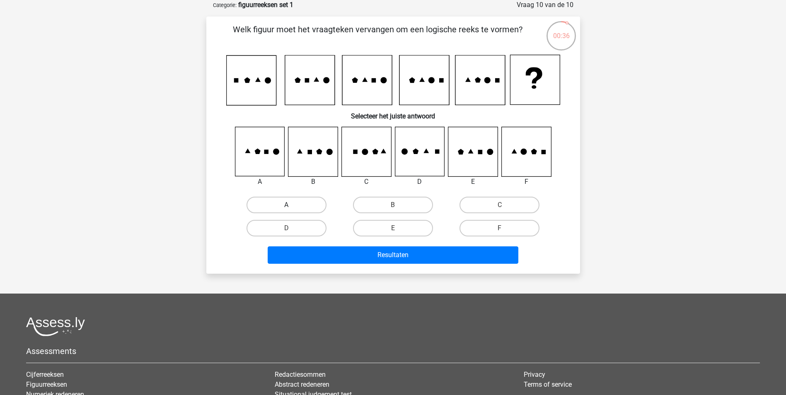
click at [296, 204] on label "A" at bounding box center [286, 205] width 80 height 17
click at [292, 205] on input "A" at bounding box center [288, 207] width 5 height 5
radio input "true"
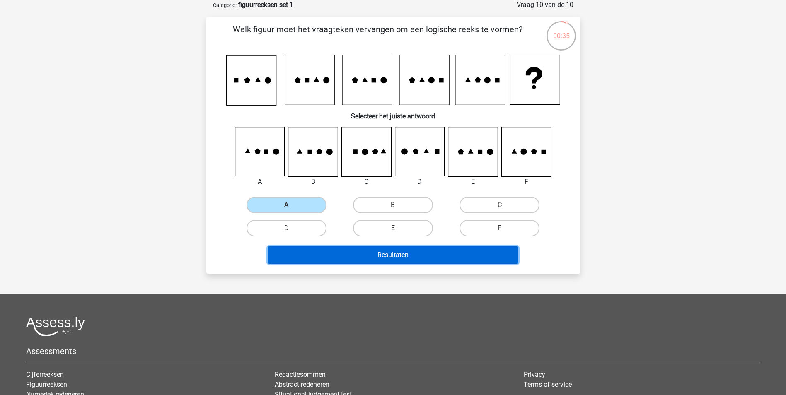
click at [458, 253] on button "Resultaten" at bounding box center [393, 254] width 251 height 17
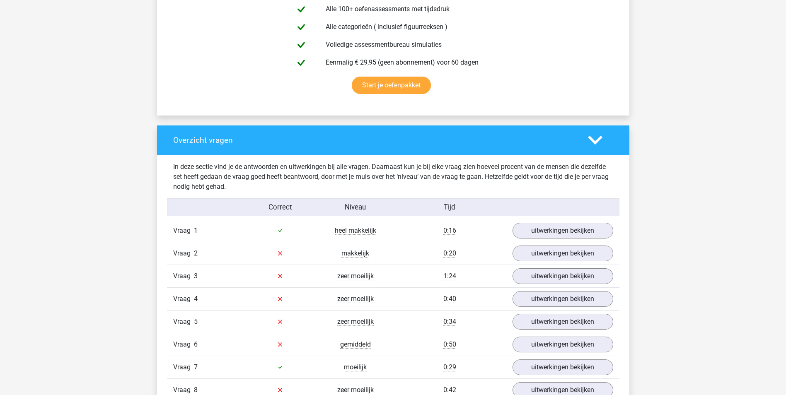
scroll to position [580, 0]
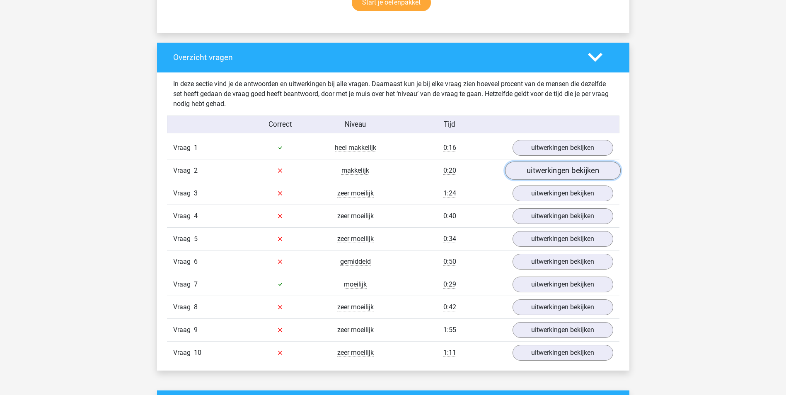
click at [566, 172] on link "uitwerkingen bekijken" at bounding box center [562, 171] width 116 height 18
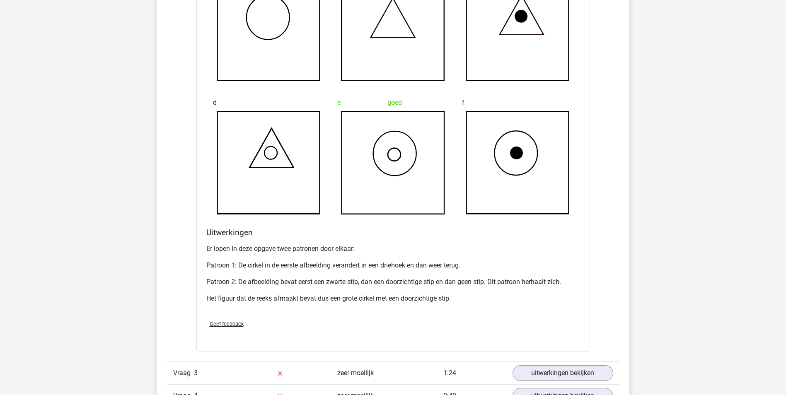
scroll to position [1077, 0]
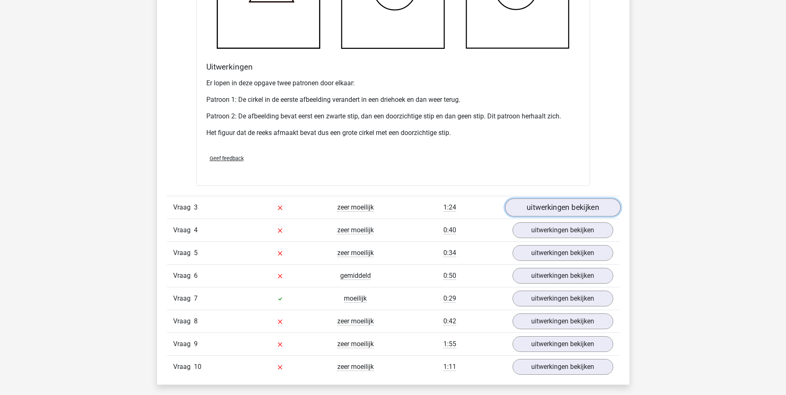
click at [564, 210] on link "uitwerkingen bekijken" at bounding box center [562, 207] width 116 height 18
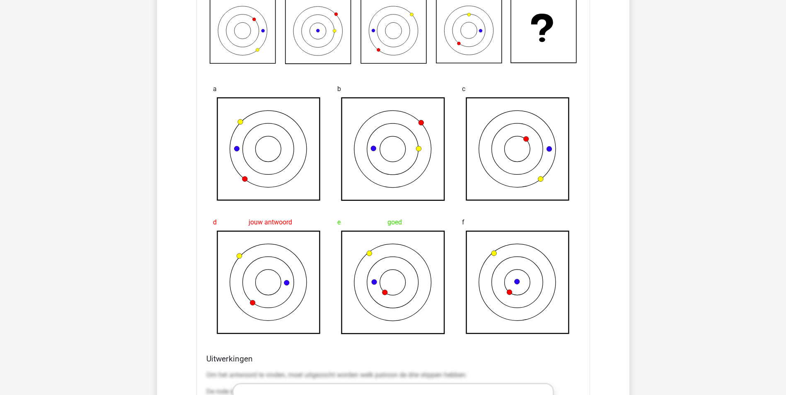
scroll to position [1284, 0]
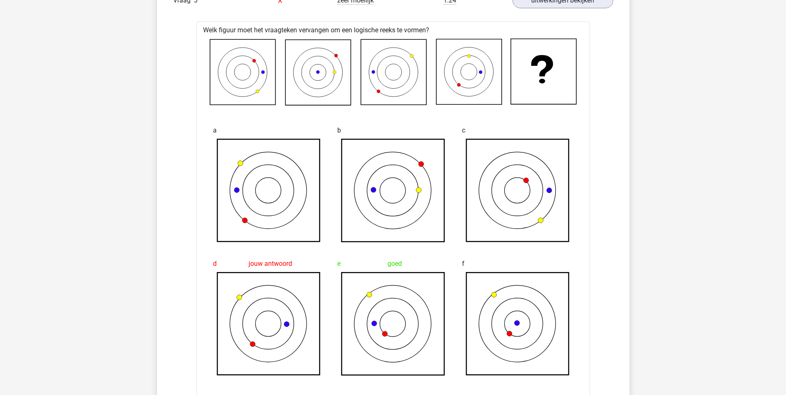
click at [224, 72] on icon at bounding box center [242, 71] width 65 height 65
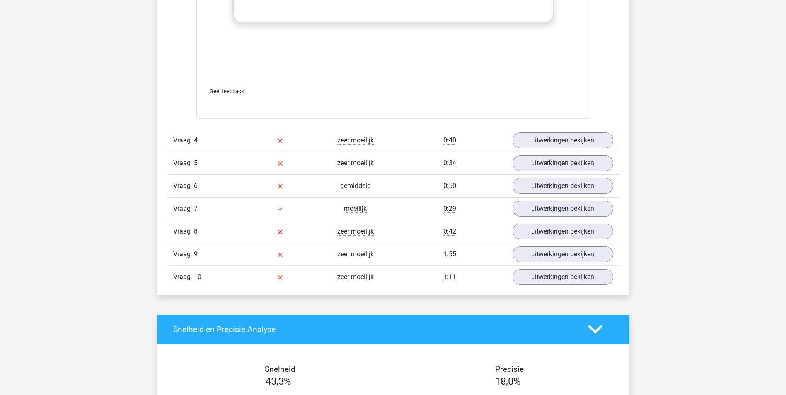
scroll to position [1863, 0]
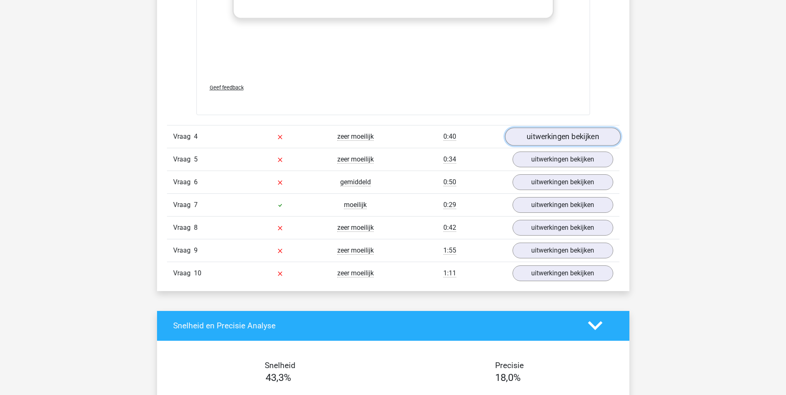
click at [564, 137] on link "uitwerkingen bekijken" at bounding box center [562, 137] width 116 height 18
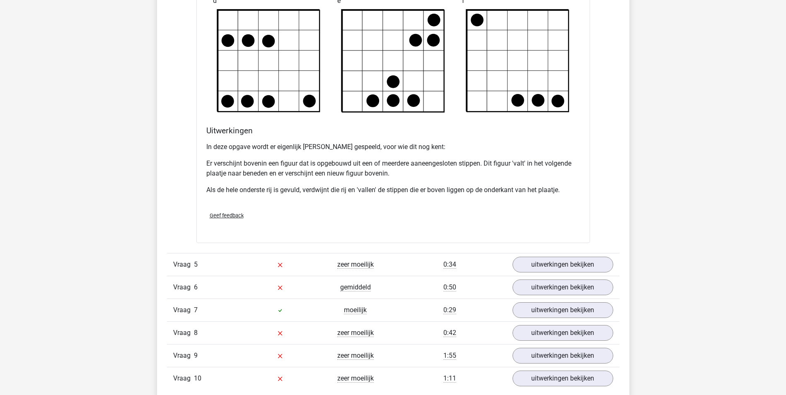
scroll to position [2278, 0]
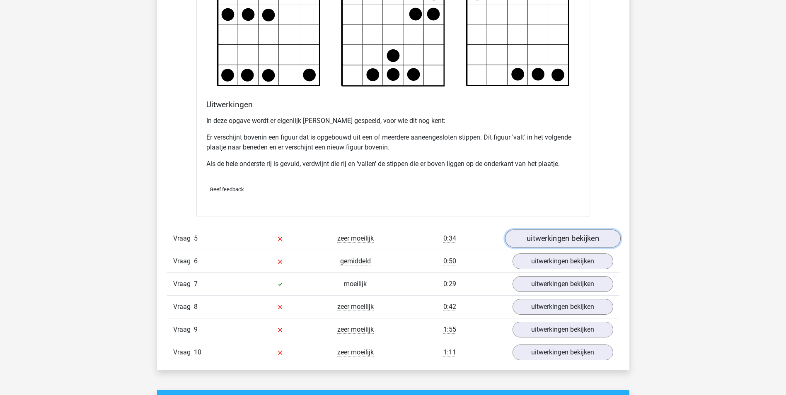
click at [570, 240] on link "uitwerkingen bekijken" at bounding box center [562, 239] width 116 height 18
click at [569, 239] on link "uitwerkingen bekijken" at bounding box center [562, 239] width 116 height 18
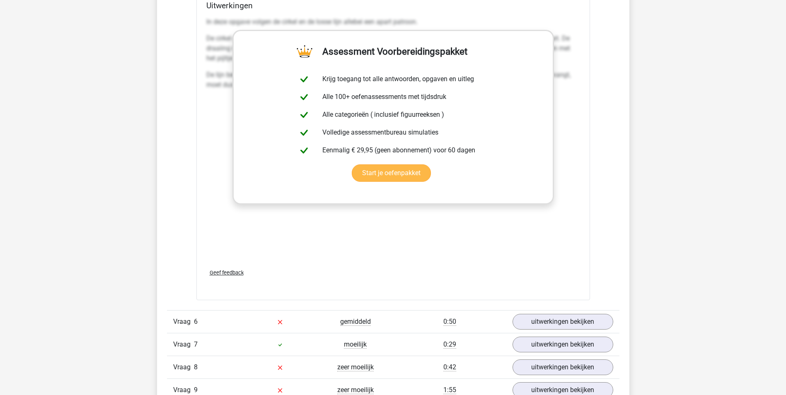
scroll to position [3023, 0]
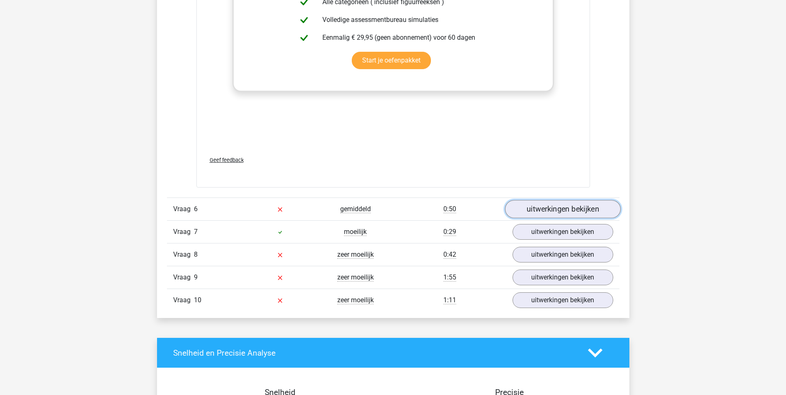
click at [555, 207] on link "uitwerkingen bekijken" at bounding box center [562, 209] width 116 height 18
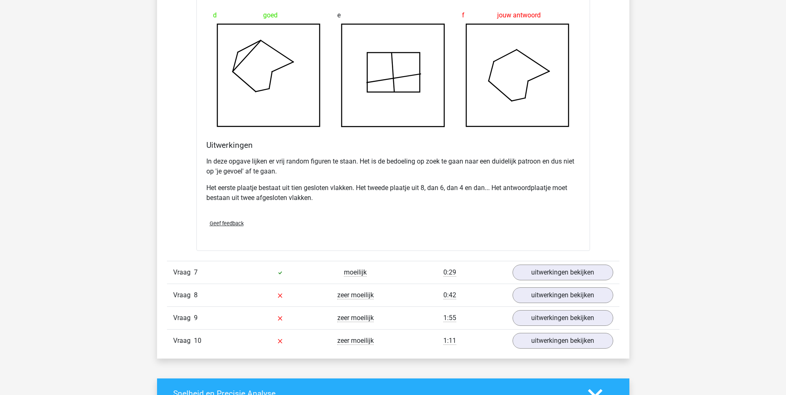
scroll to position [3520, 0]
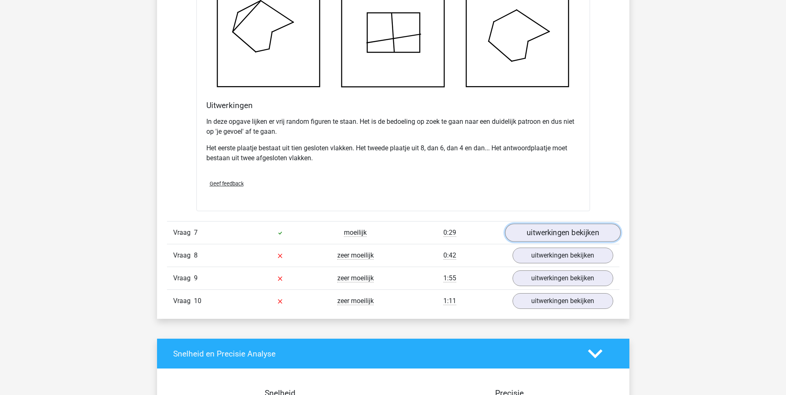
click at [560, 233] on link "uitwerkingen bekijken" at bounding box center [562, 233] width 116 height 18
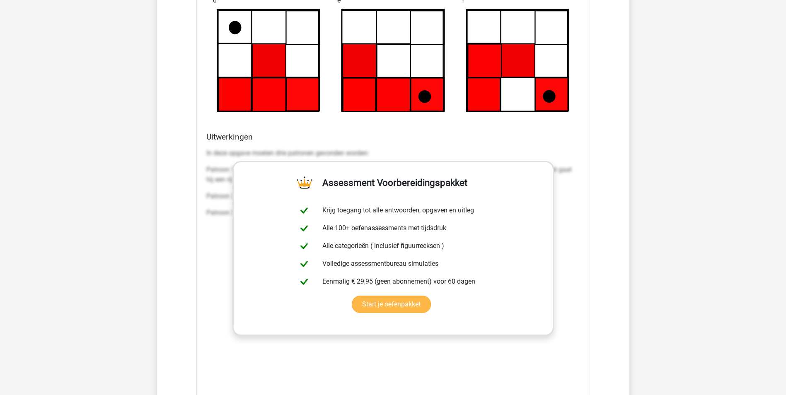
scroll to position [4182, 0]
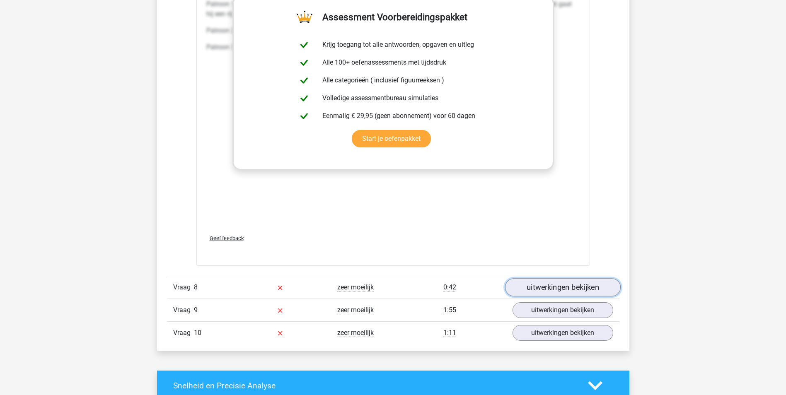
click at [569, 289] on link "uitwerkingen bekijken" at bounding box center [562, 287] width 116 height 18
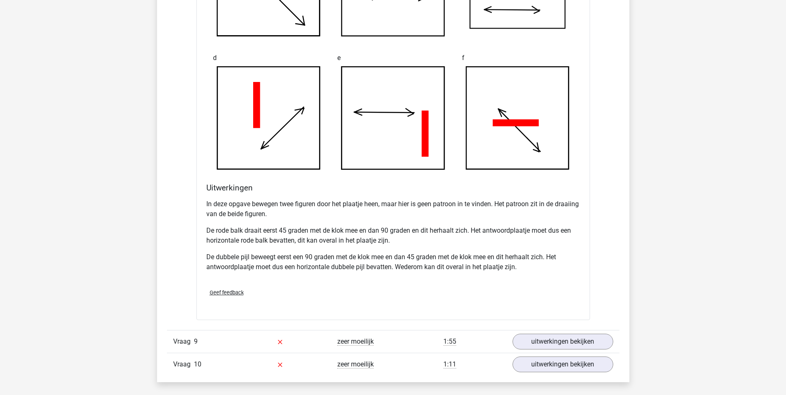
scroll to position [4804, 0]
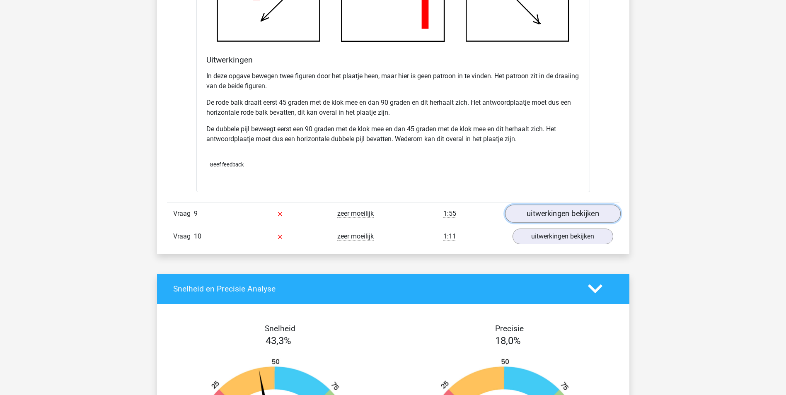
click at [561, 215] on link "uitwerkingen bekijken" at bounding box center [562, 214] width 116 height 18
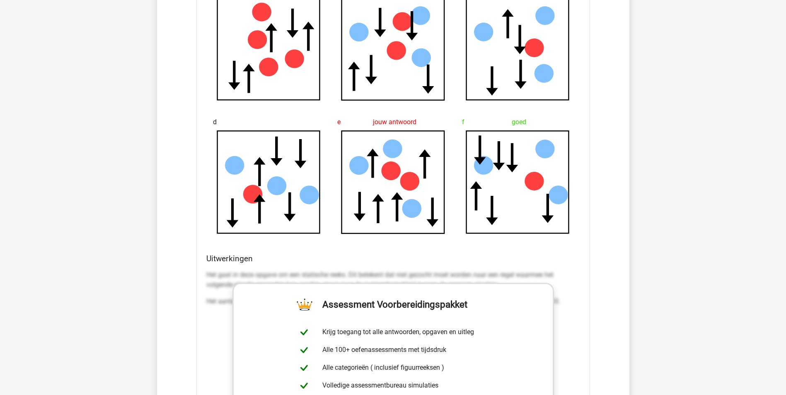
scroll to position [5301, 0]
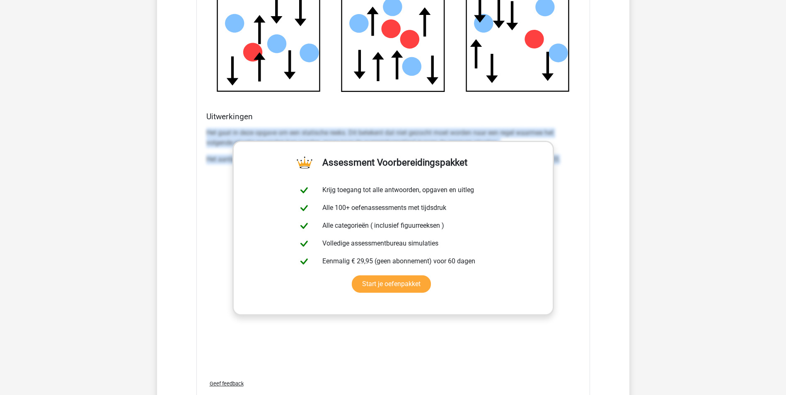
drag, startPoint x: 206, startPoint y: 130, endPoint x: 580, endPoint y: 162, distance: 374.8
click at [580, 162] on div "Uitwerkingen Het gaat in deze opgave om een statische reeks. Dit betekent dat n…" at bounding box center [393, 242] width 380 height 261
copy div "Het gaat in deze opgave om een statische reeks. Dit betekent dat niet gezocht m…"
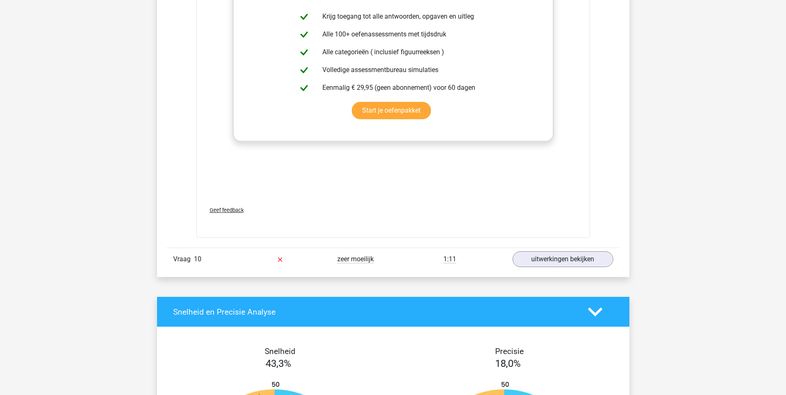
scroll to position [5549, 0]
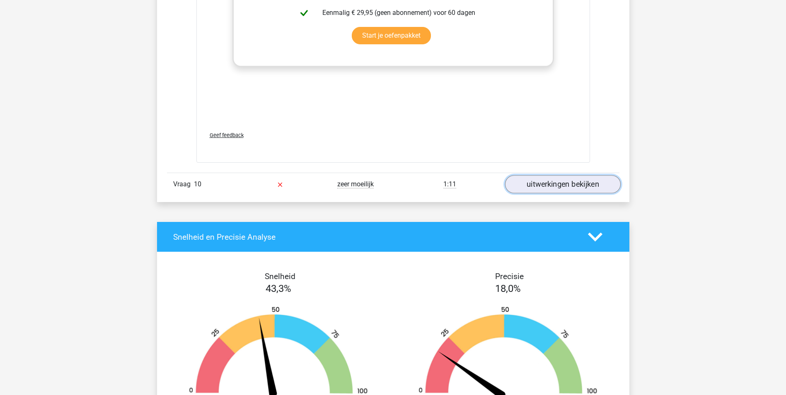
click at [573, 184] on link "uitwerkingen bekijken" at bounding box center [562, 184] width 116 height 18
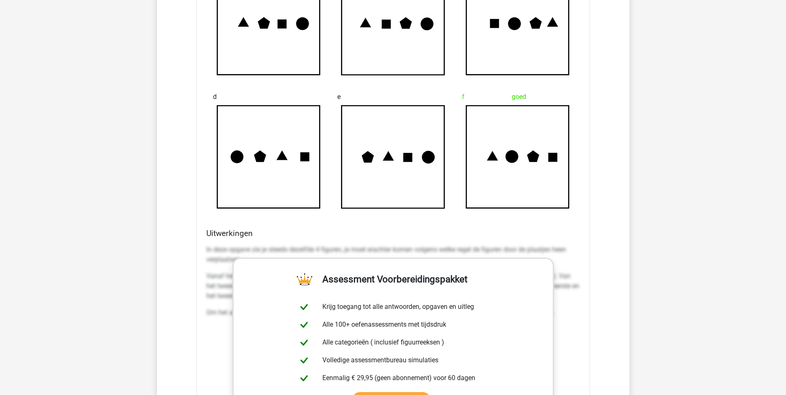
scroll to position [5963, 0]
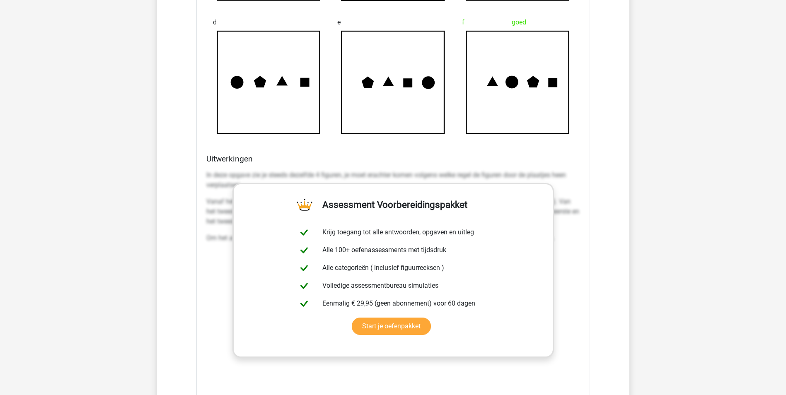
click at [205, 174] on div "Uitwerkingen In deze opgave zie je steeds dezelfde 4 figuren, je moet erachter …" at bounding box center [393, 284] width 380 height 261
drag, startPoint x: 205, startPoint y: 174, endPoint x: 218, endPoint y: 189, distance: 20.0
click at [209, 174] on p "In deze opgave zie je steeds dezelfde 4 figuren, je moet erachter komen volgens…" at bounding box center [393, 180] width 374 height 20
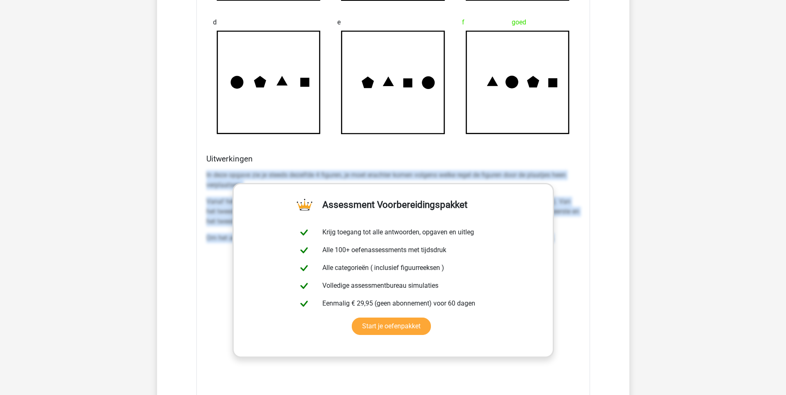
drag, startPoint x: 206, startPoint y: 173, endPoint x: 590, endPoint y: 243, distance: 389.9
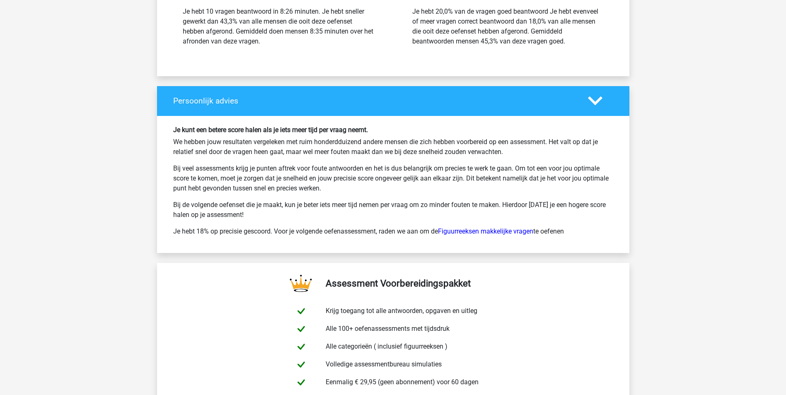
scroll to position [6583, 0]
